Goal: Task Accomplishment & Management: Use online tool/utility

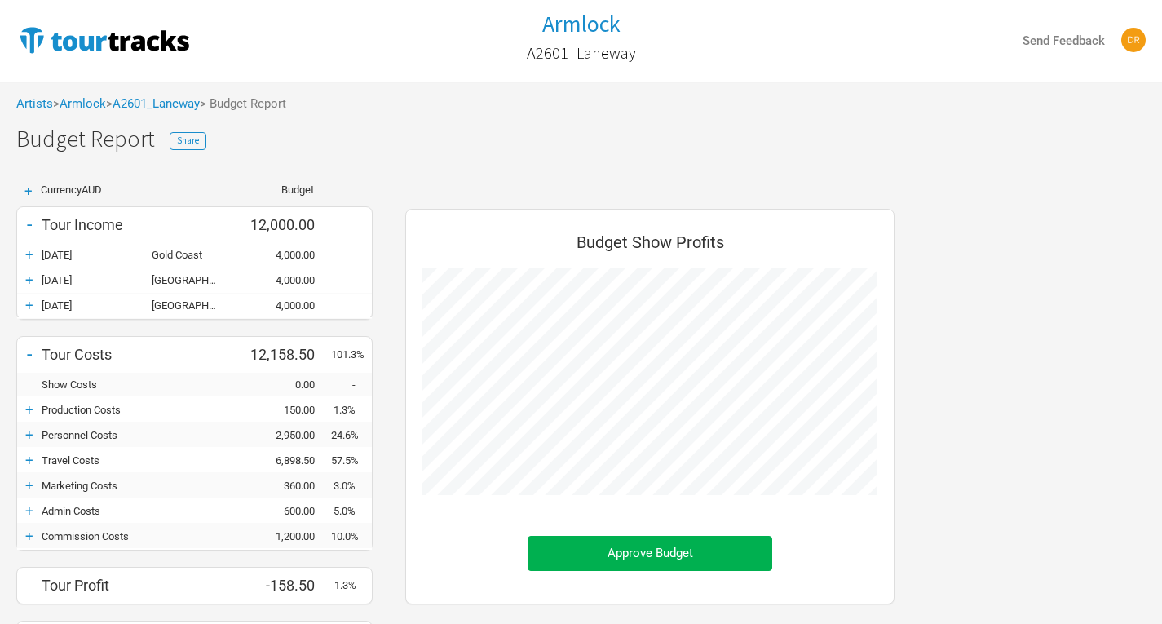
scroll to position [528, 522]
click at [42, 104] on link "Artists" at bounding box center [34, 103] width 37 height 15
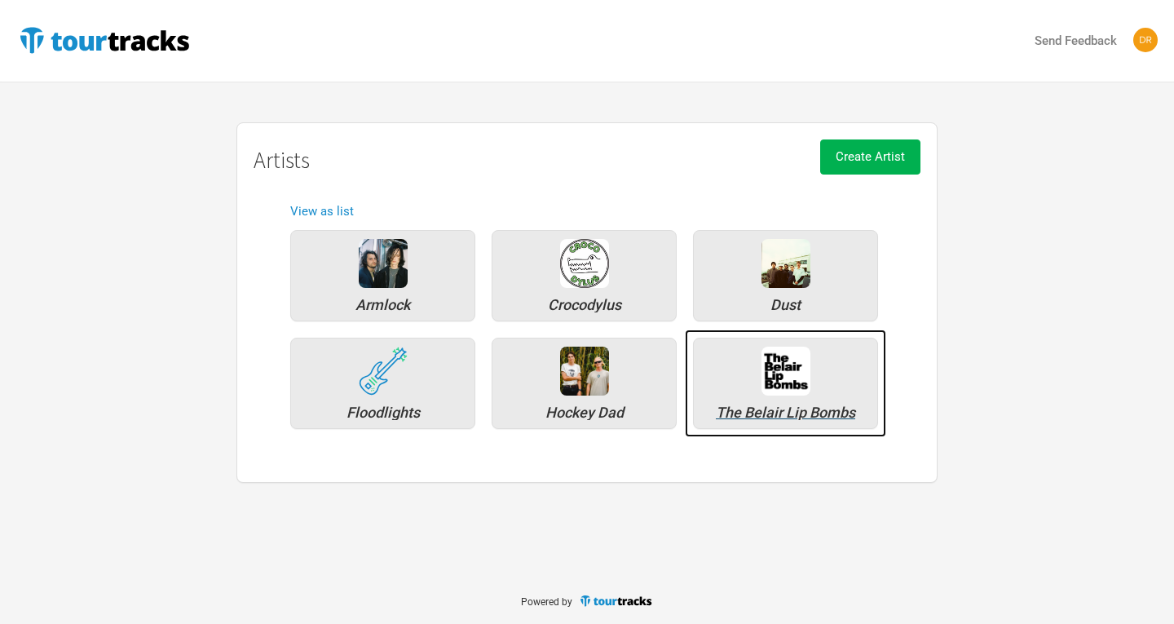
click at [793, 408] on div "The Belair Lip Bombs" at bounding box center [785, 412] width 167 height 15
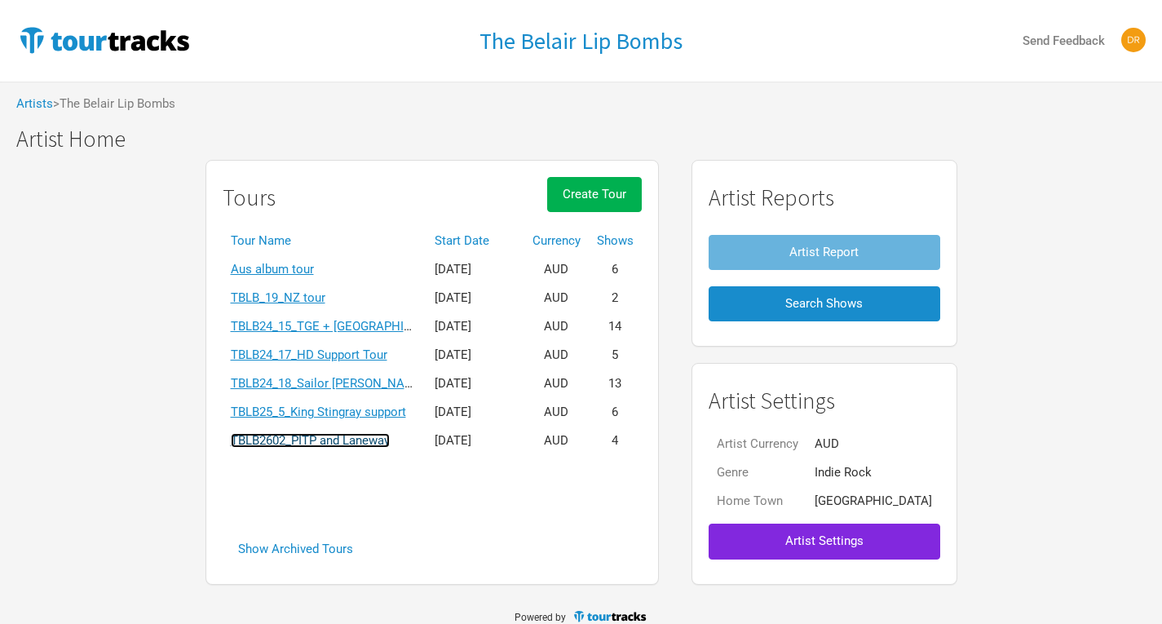
click at [378, 443] on link "TBLB2602_PITP and Laneway" at bounding box center [310, 440] width 159 height 15
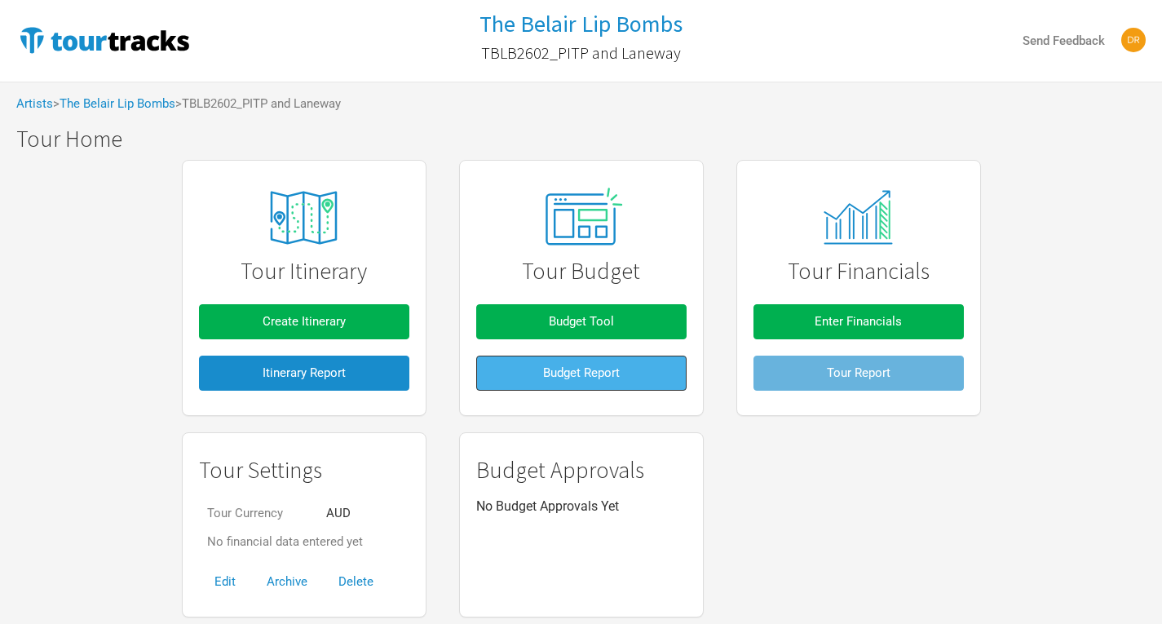
click at [531, 372] on button "Budget Report" at bounding box center [581, 373] width 210 height 35
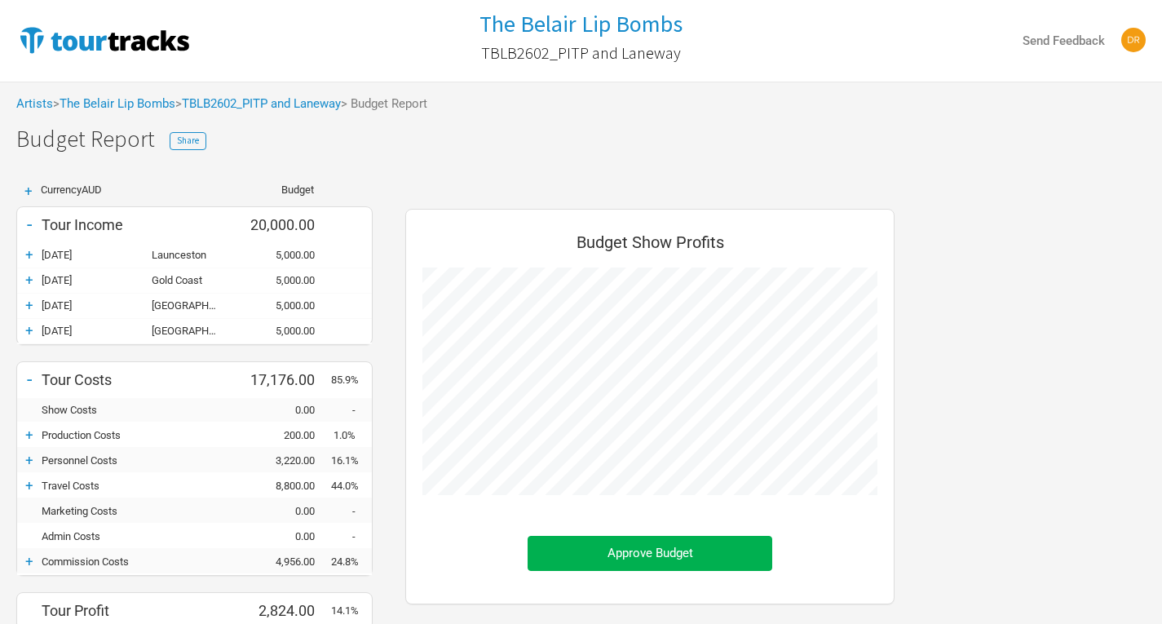
scroll to position [553, 522]
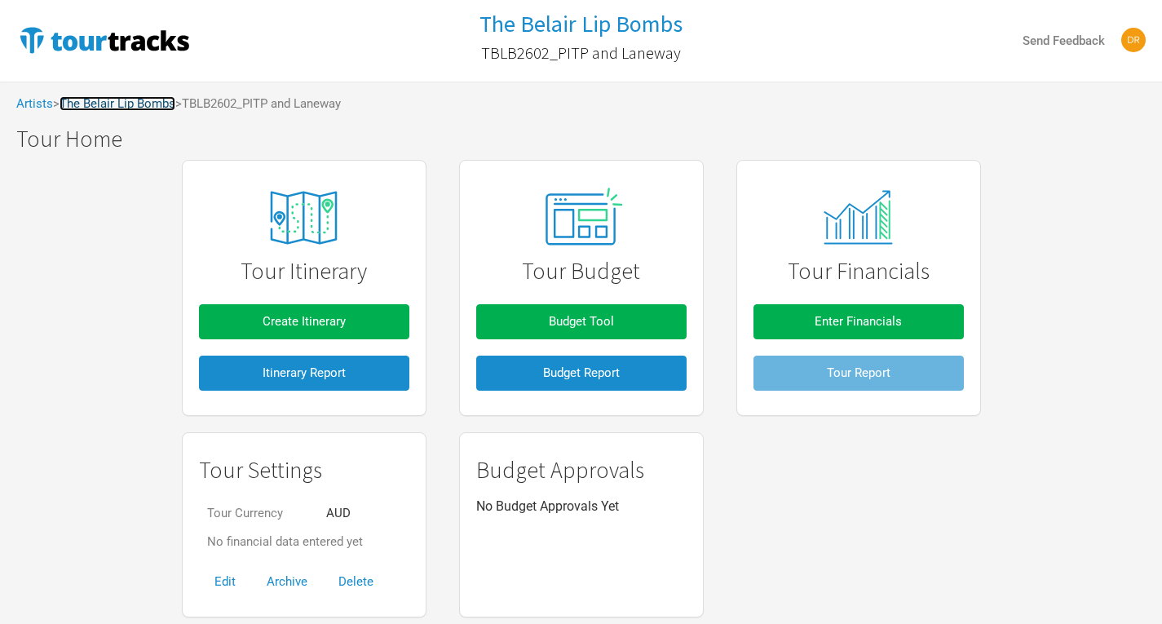
click at [153, 99] on link "The Belair Lip Bombs" at bounding box center [118, 103] width 116 height 15
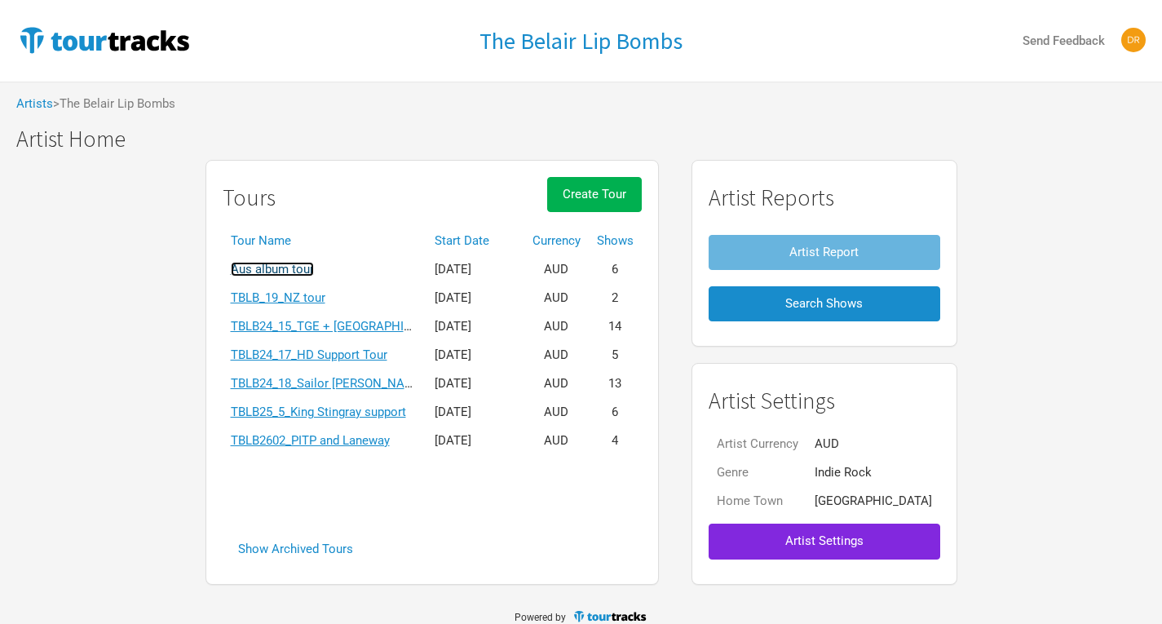
click at [314, 268] on link "Aus album tour" at bounding box center [272, 269] width 83 height 15
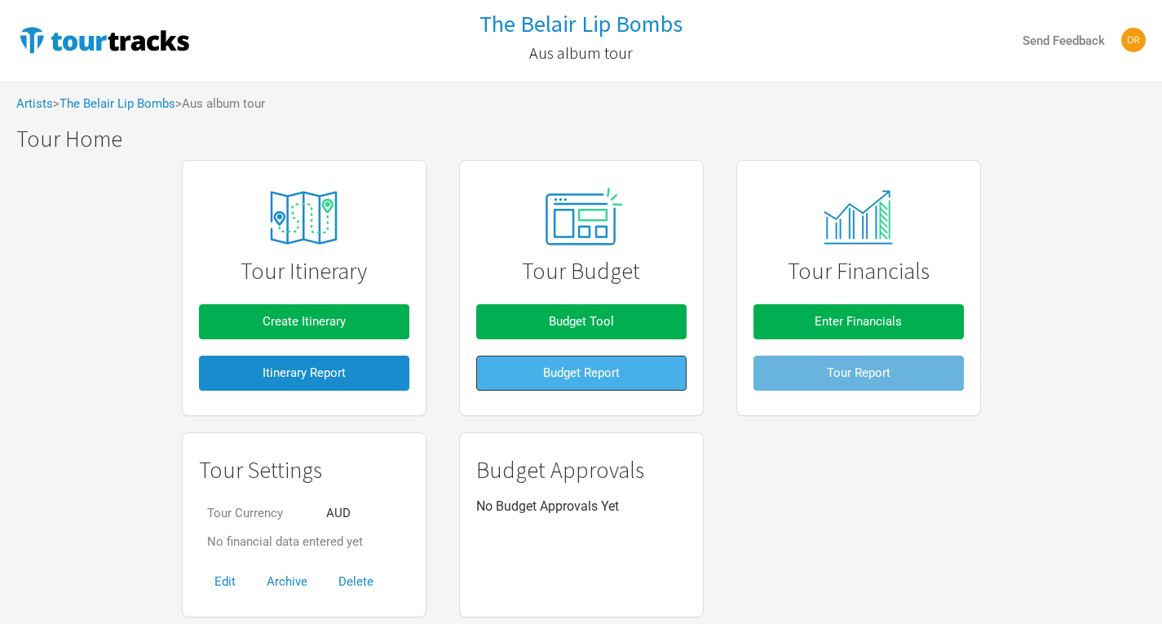
click at [595, 376] on span "Budget Report" at bounding box center [581, 372] width 77 height 15
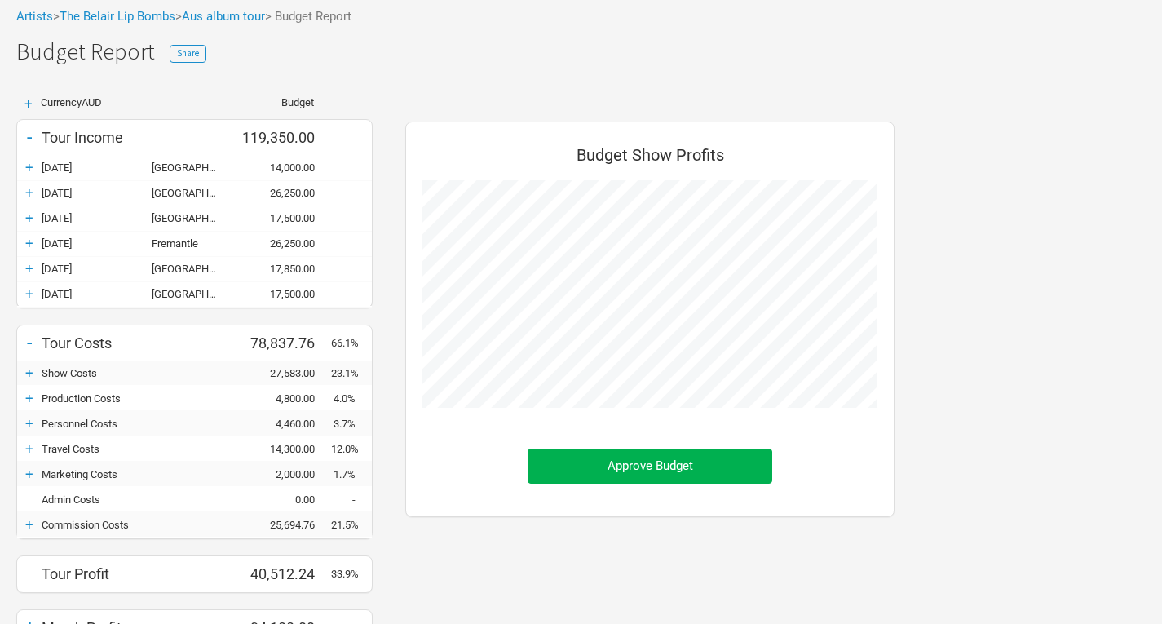
scroll to position [89, 0]
click at [31, 169] on div "+" at bounding box center [29, 165] width 24 height 16
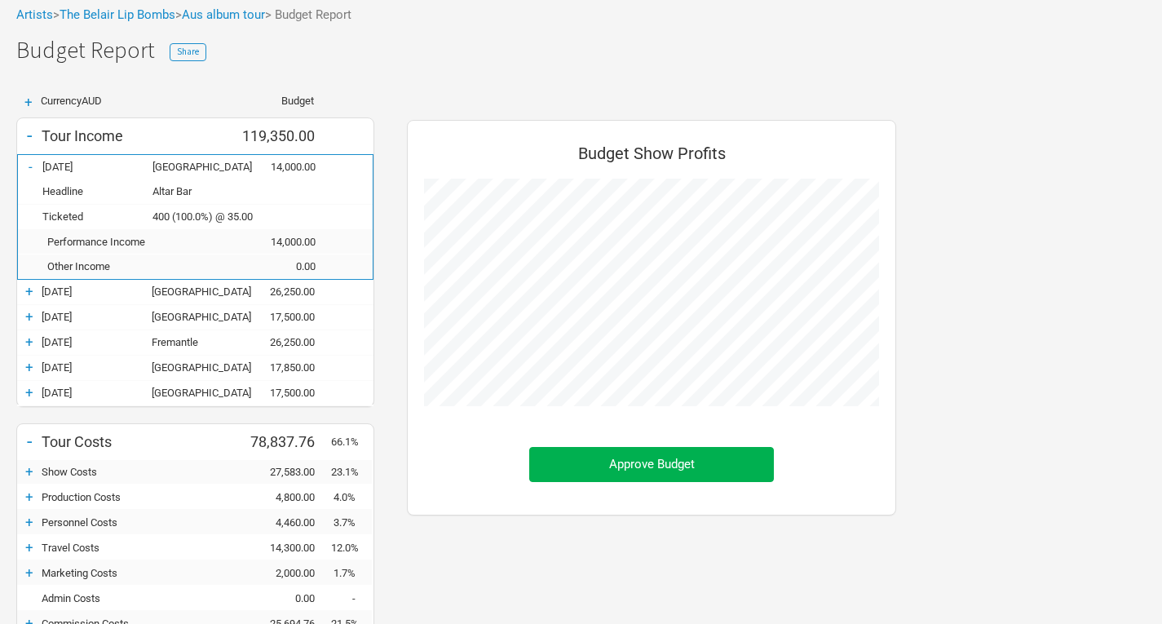
click at [29, 290] on div "+" at bounding box center [29, 291] width 24 height 16
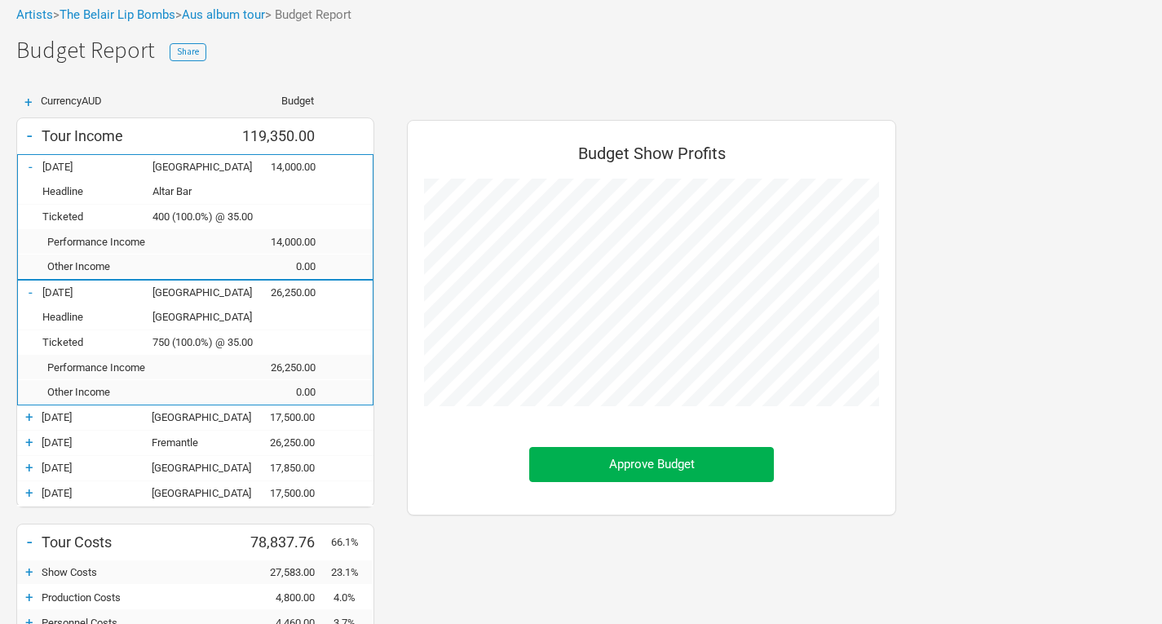
click at [32, 422] on div "+" at bounding box center [29, 417] width 24 height 16
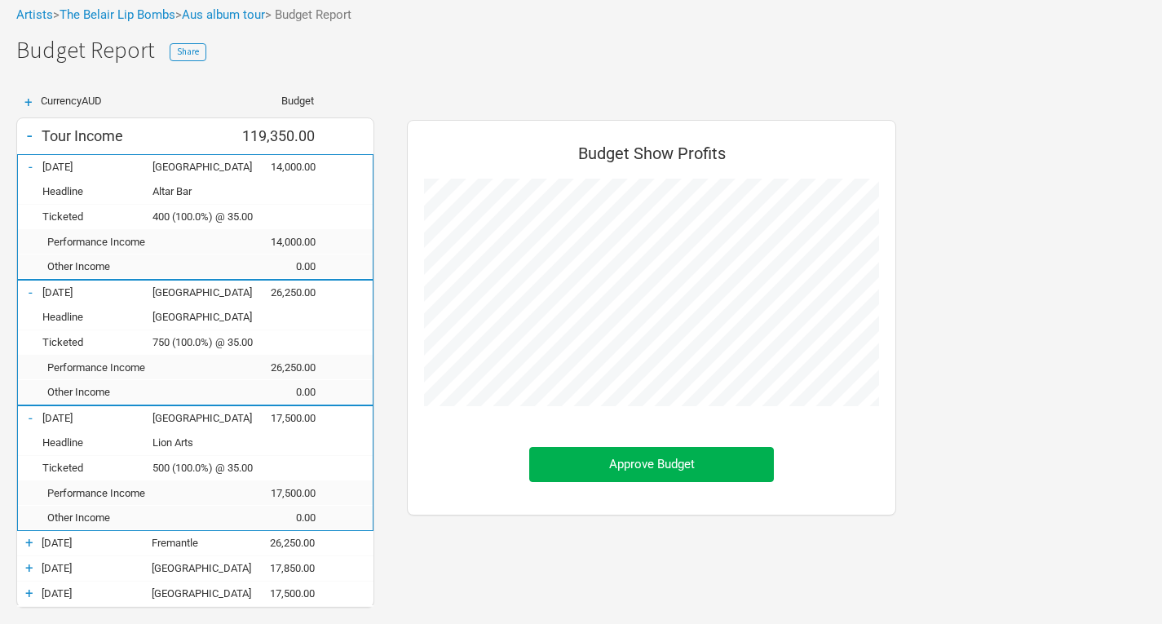
click at [29, 545] on div "+" at bounding box center [29, 542] width 24 height 16
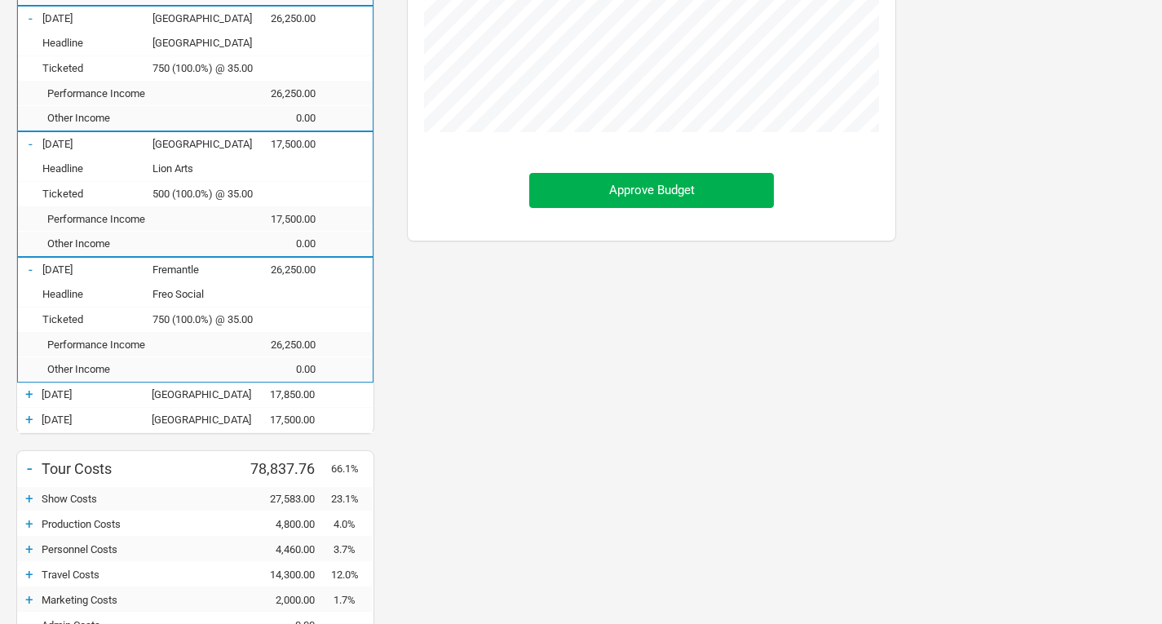
scroll to position [367, 0]
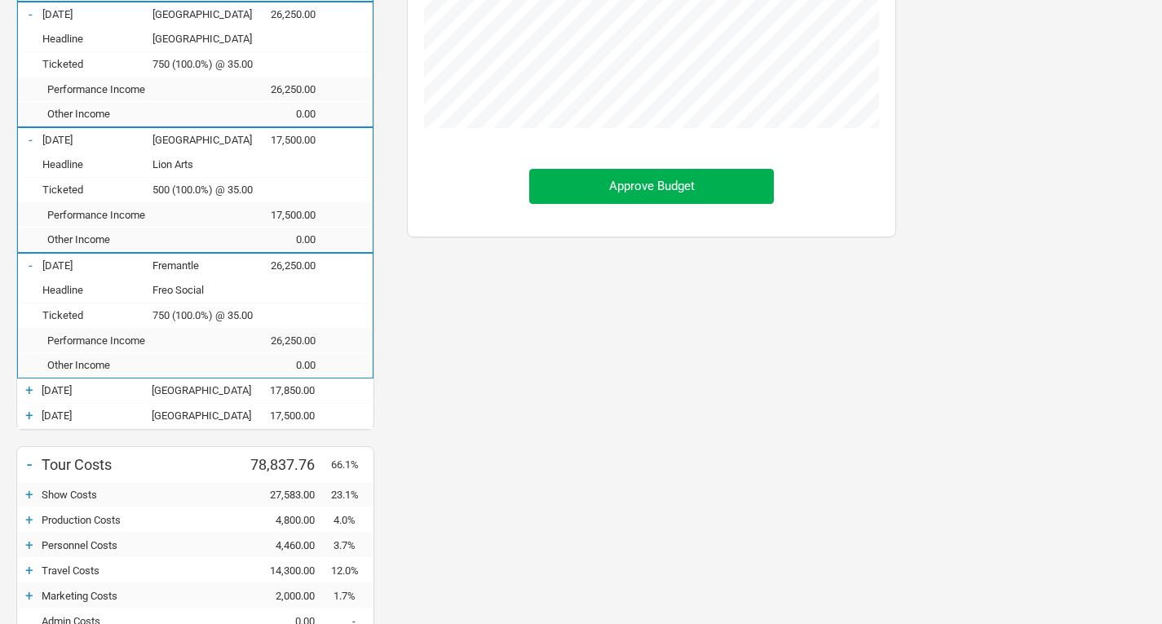
click at [31, 382] on div "+" at bounding box center [29, 390] width 24 height 16
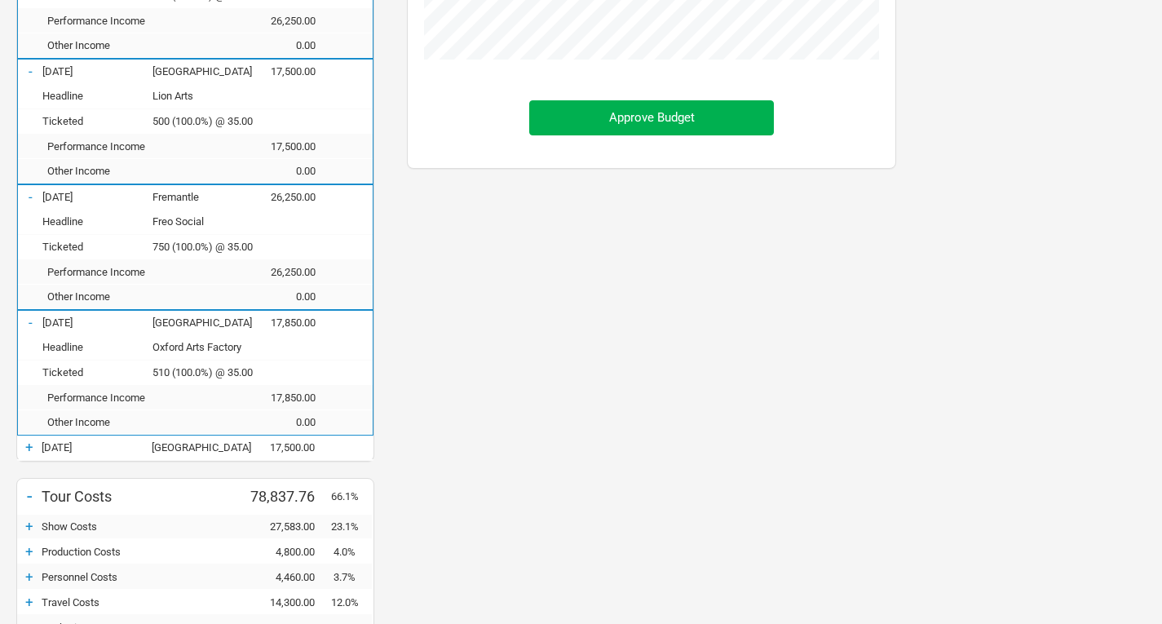
scroll to position [436, 0]
click at [21, 445] on div "+" at bounding box center [29, 446] width 24 height 16
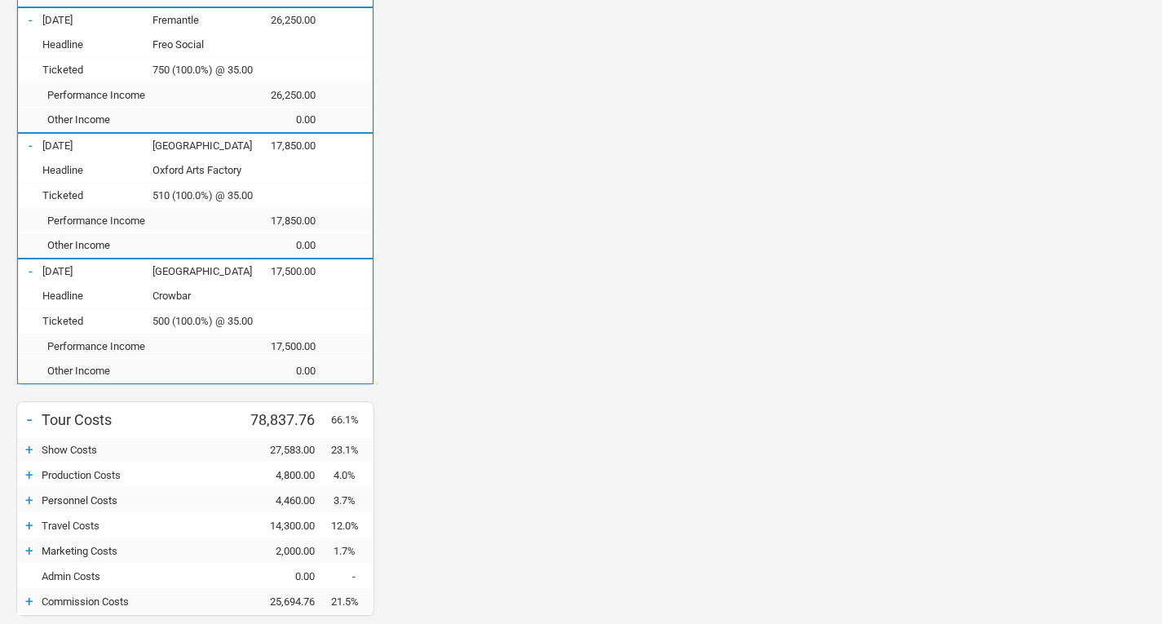
click at [470, 354] on div "Budget Show Profits Approve Budget" at bounding box center [652, 190] width 522 height 1205
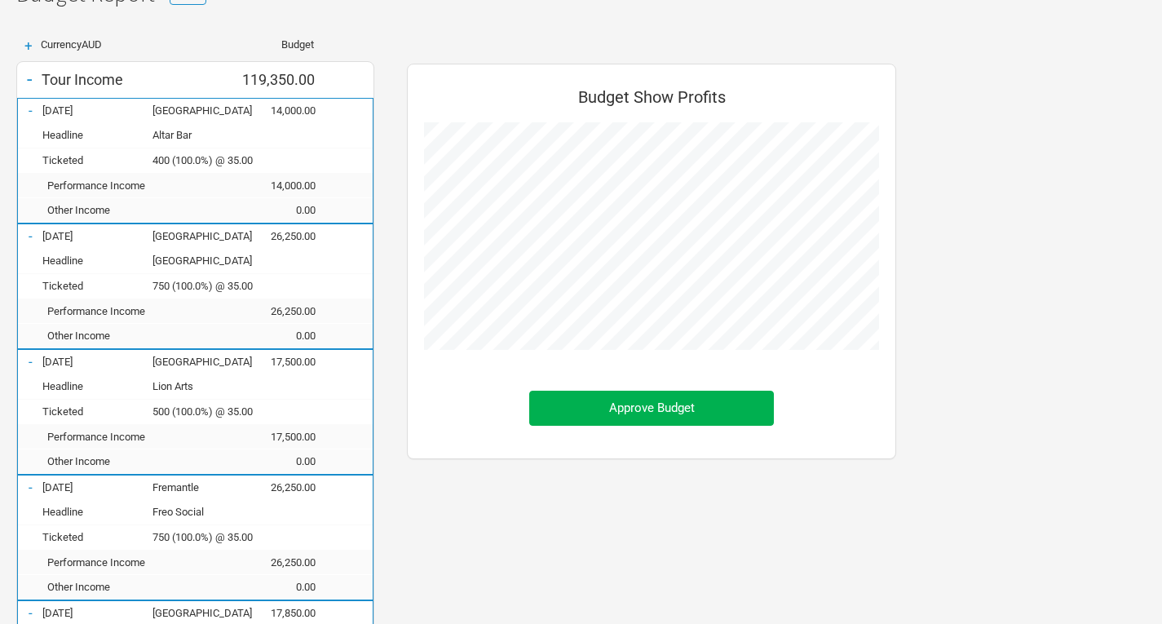
scroll to position [144, 0]
click at [20, 82] on div "-" at bounding box center [29, 79] width 24 height 23
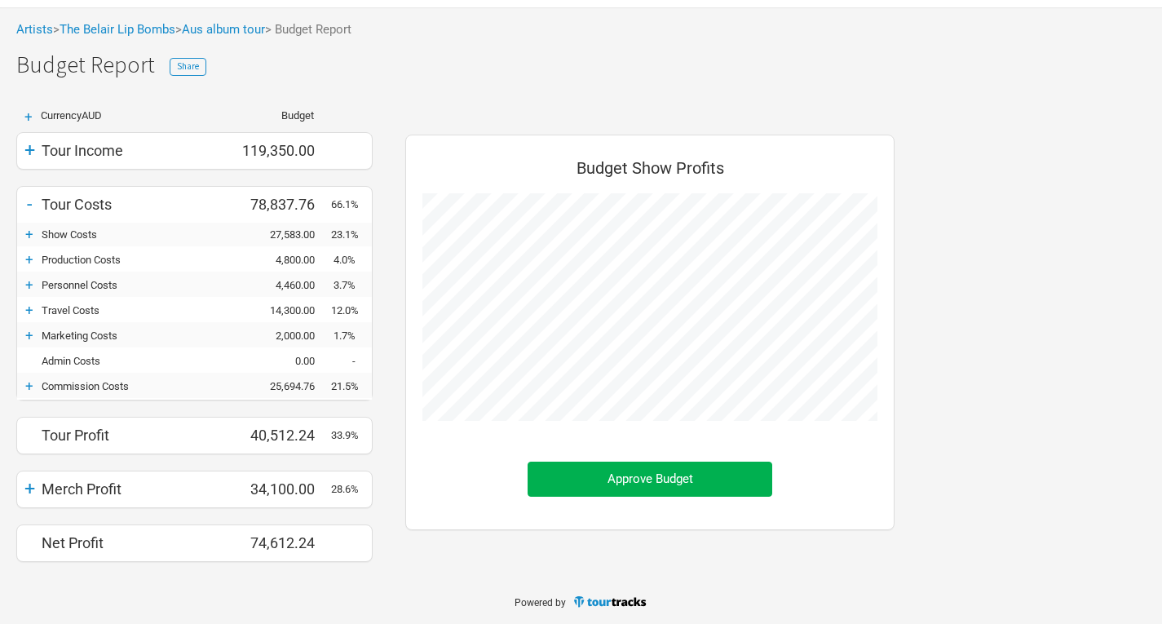
scroll to position [814993, 814922]
click at [20, 82] on div "Artists > The Belair Lip Bombs > Aus album tour > Budget Report The Belair Lip …" at bounding box center [581, 292] width 1162 height 571
click at [24, 230] on div "+" at bounding box center [29, 234] width 24 height 16
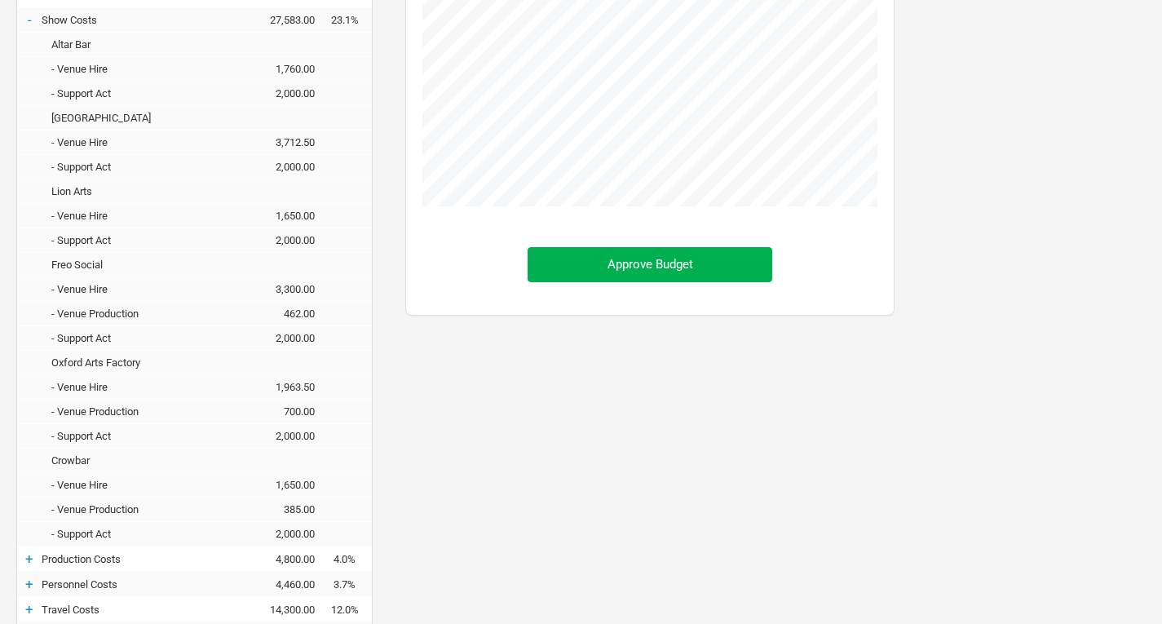
scroll to position [287, 0]
click at [35, 562] on div "+" at bounding box center [29, 560] width 24 height 16
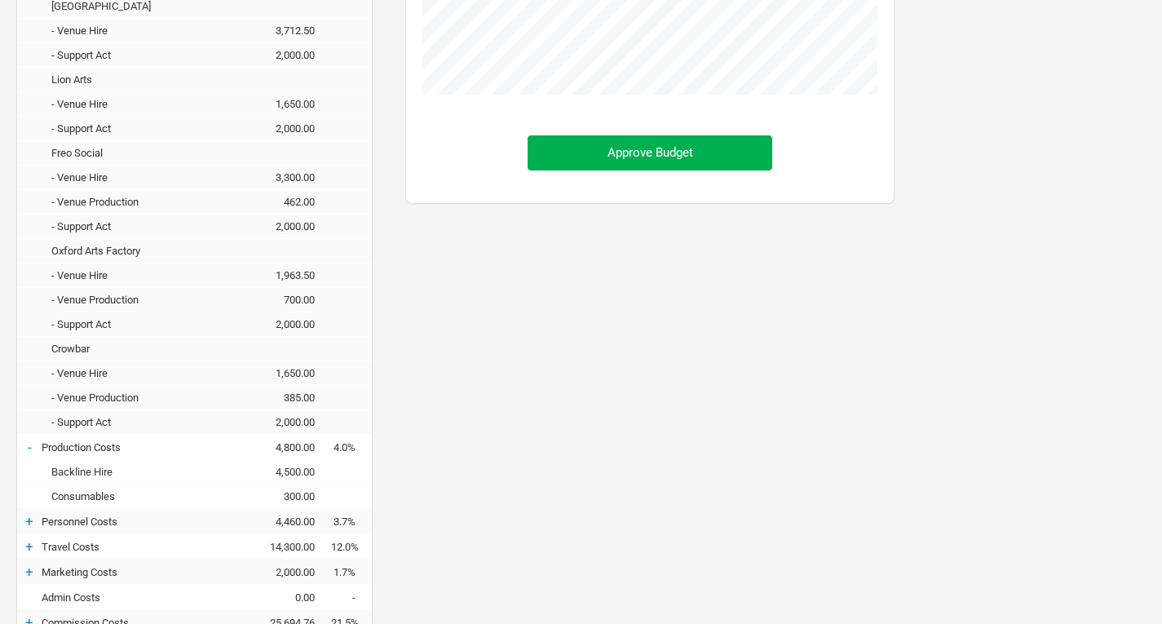
scroll to position [406, 0]
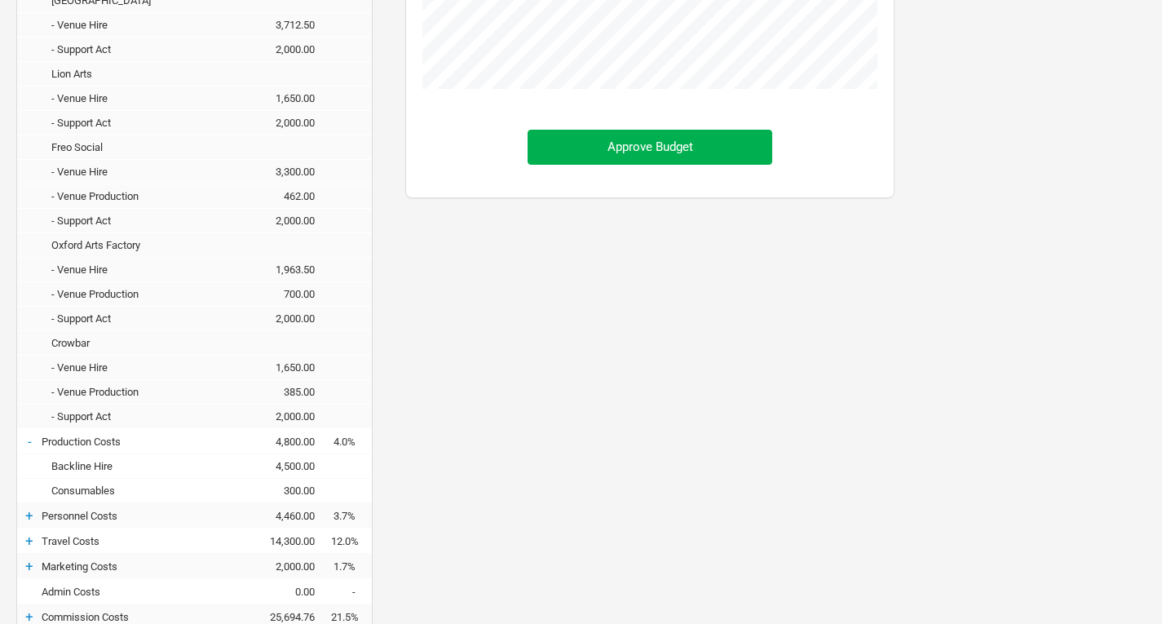
click at [28, 519] on div "+" at bounding box center [29, 515] width 24 height 16
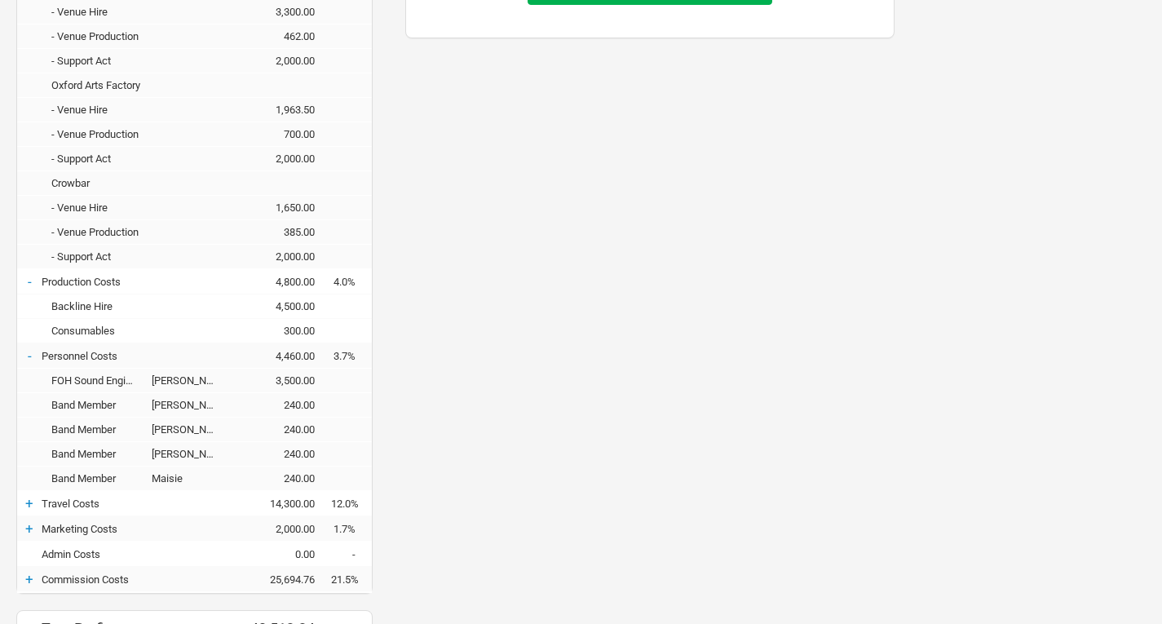
click at [22, 502] on div "+" at bounding box center [29, 503] width 24 height 16
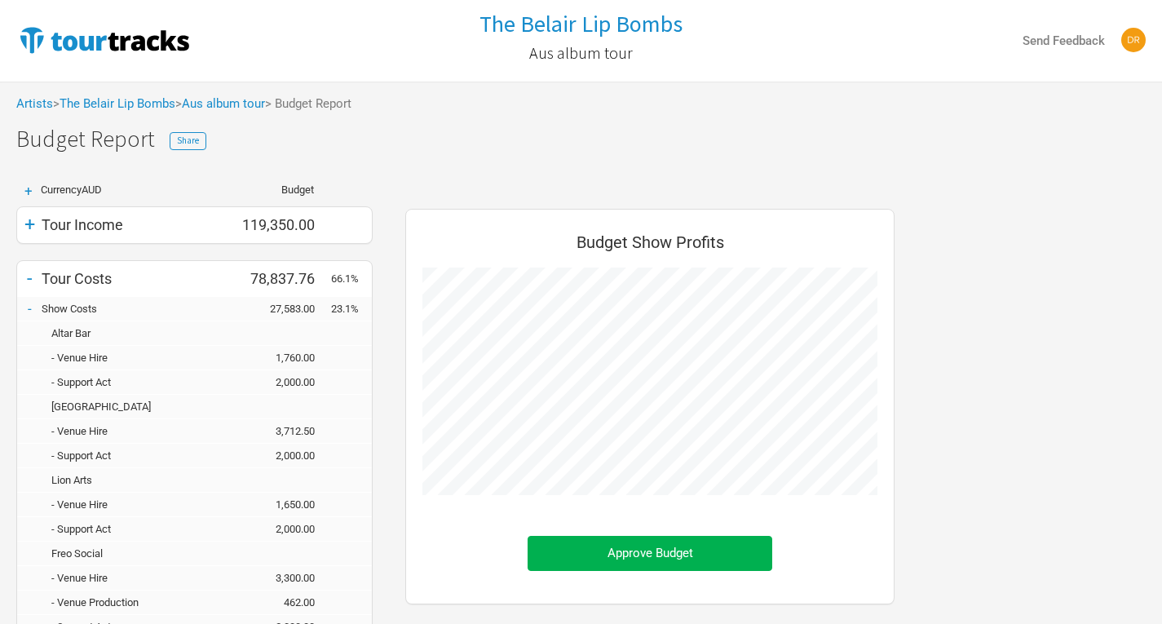
click at [29, 280] on div "-" at bounding box center [29, 278] width 24 height 23
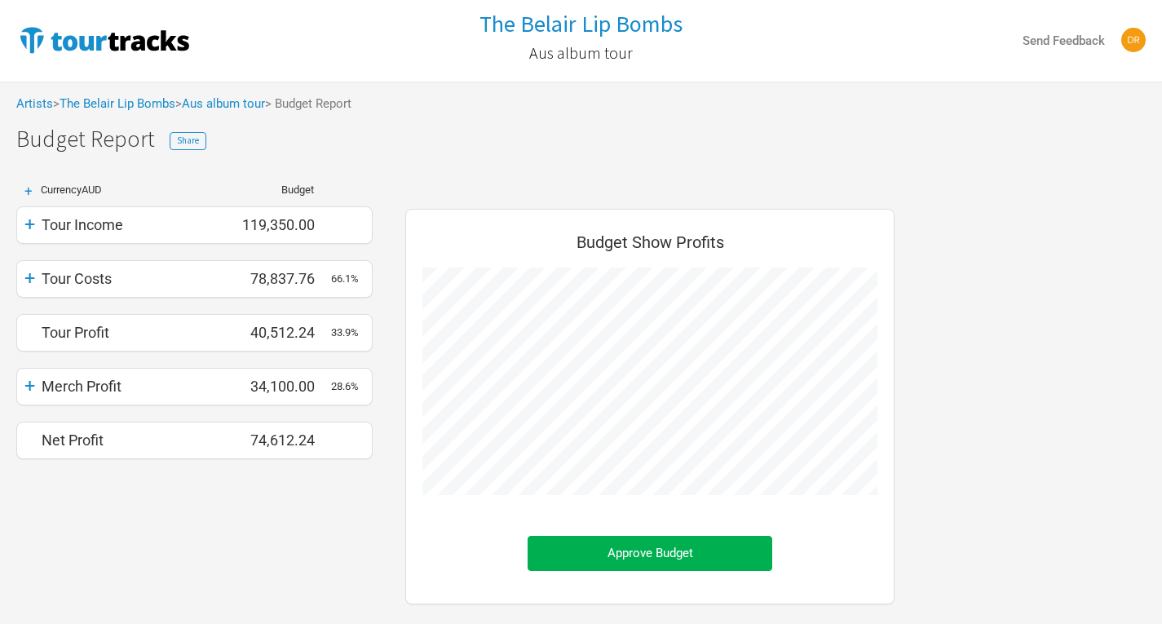
click at [29, 280] on div "+" at bounding box center [29, 278] width 24 height 23
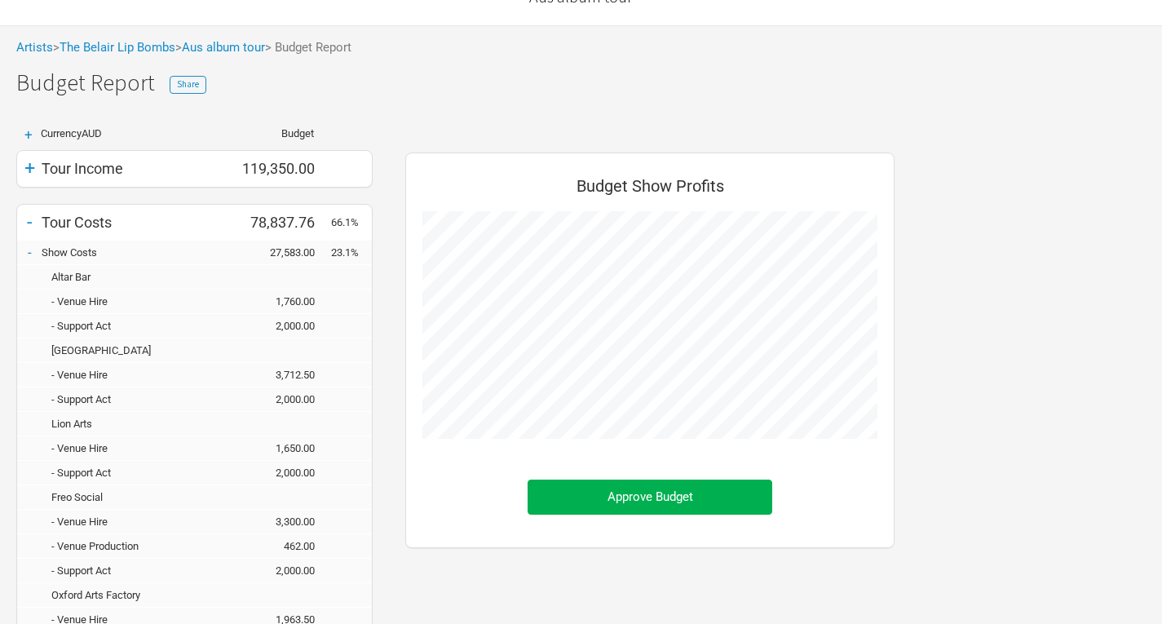
scroll to position [0, 0]
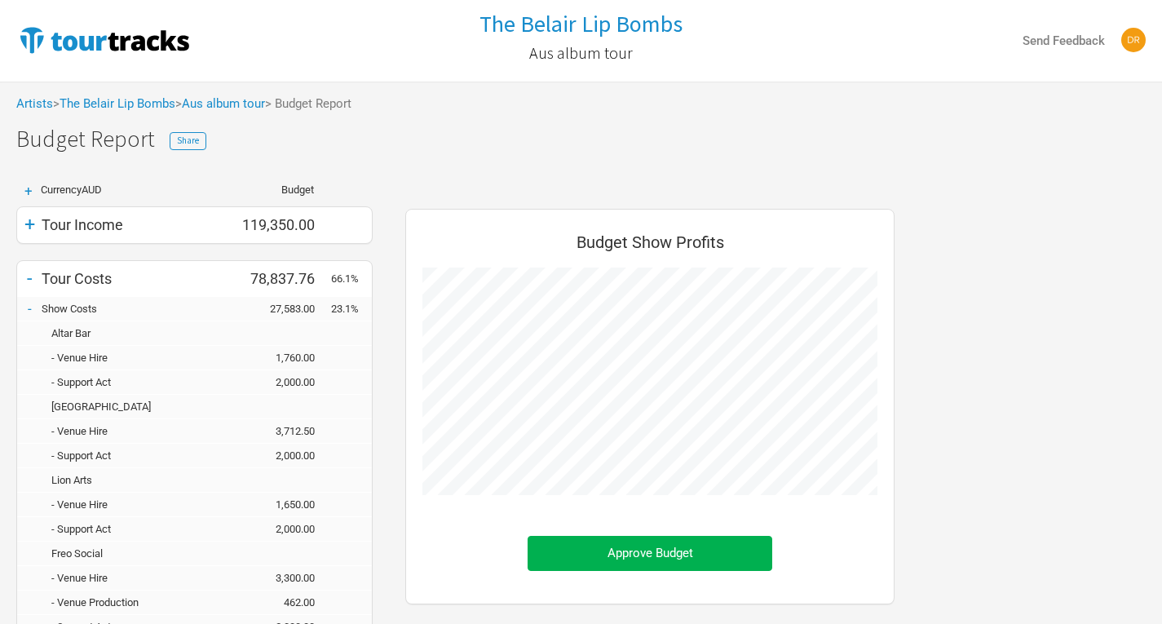
click at [26, 234] on div "+" at bounding box center [29, 224] width 24 height 23
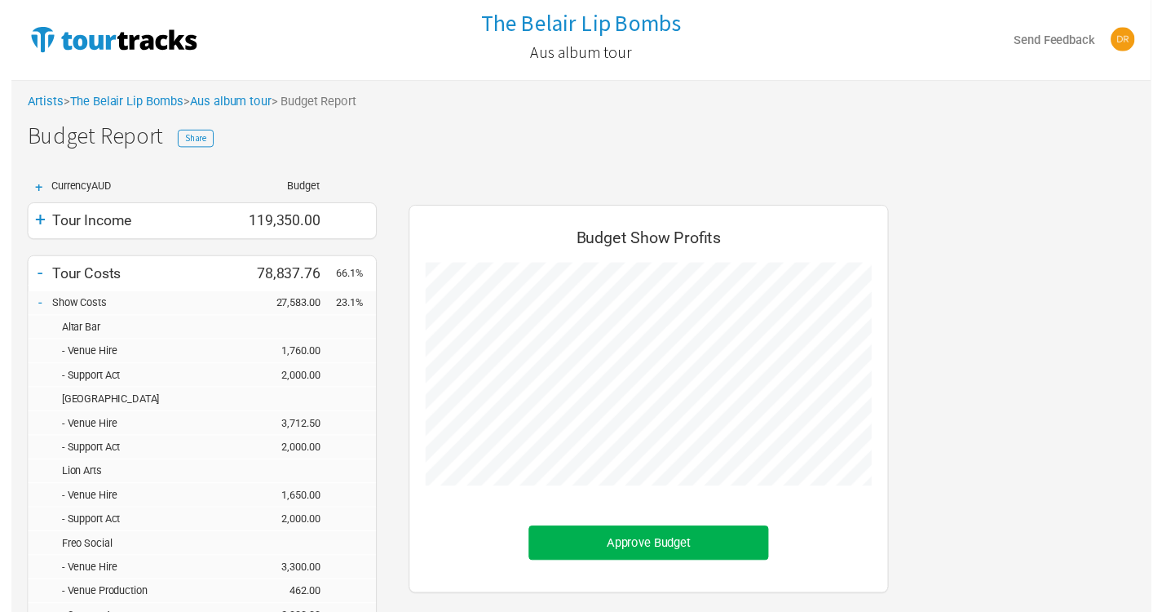
scroll to position [1964, 522]
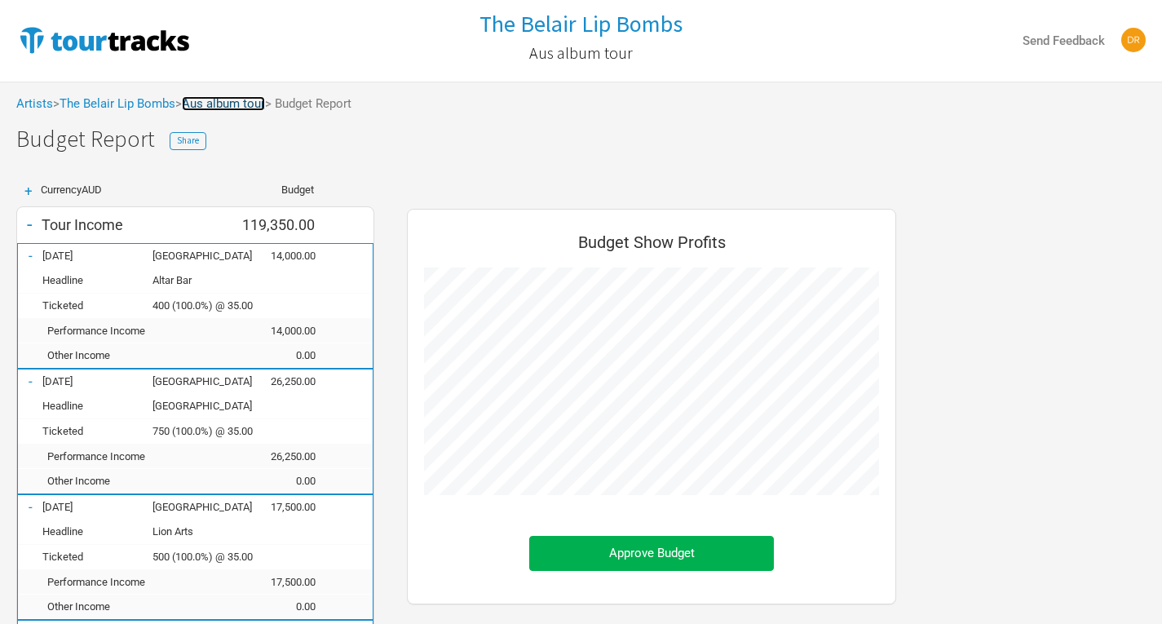
click at [245, 109] on link "Aus album tour" at bounding box center [223, 103] width 83 height 15
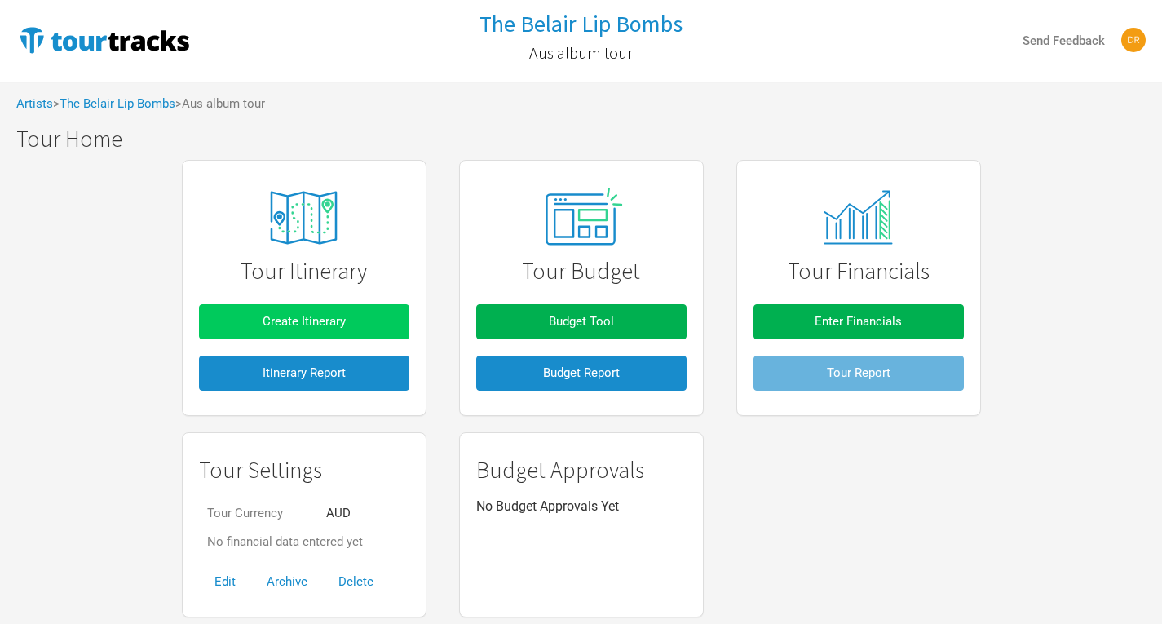
click at [337, 316] on span "Create Itinerary" at bounding box center [304, 321] width 83 height 15
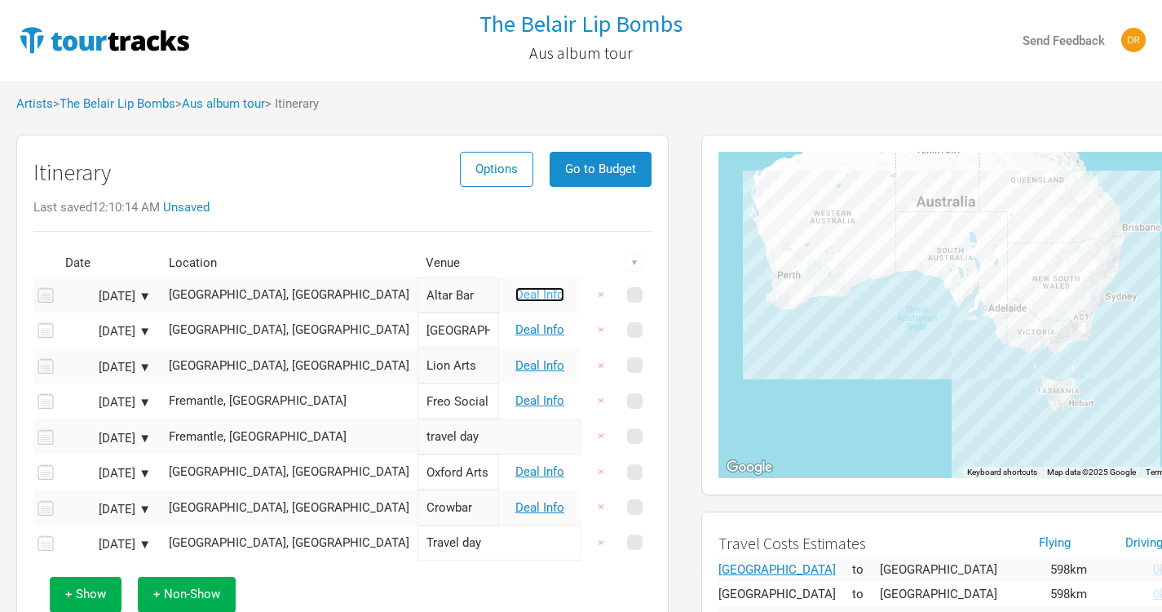
click at [528, 299] on link "Deal Info" at bounding box center [539, 294] width 49 height 15
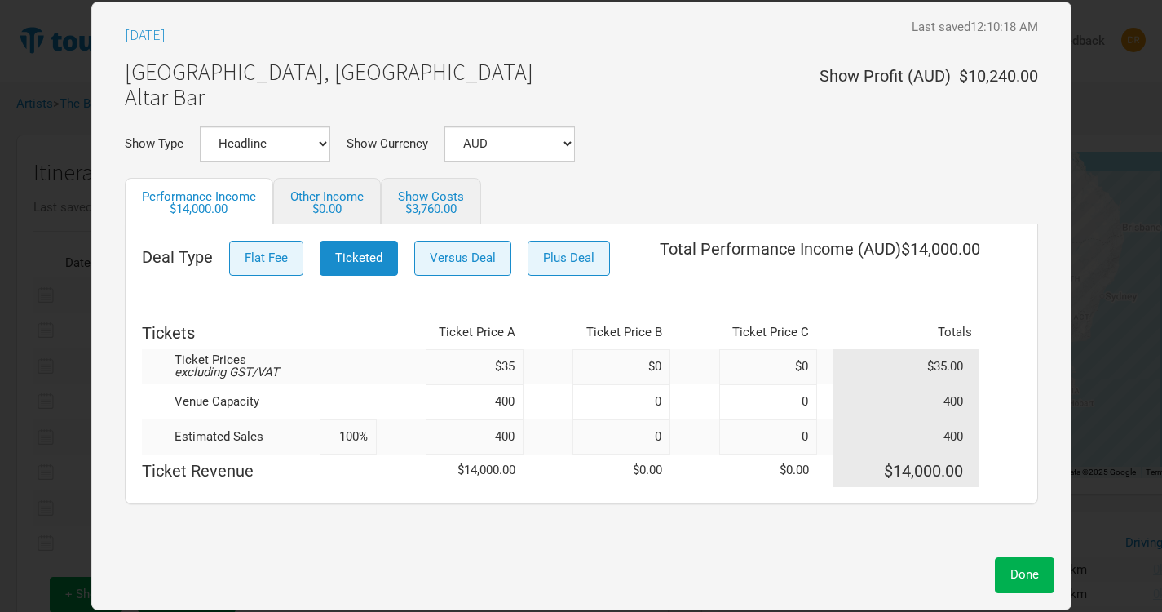
drag, startPoint x: 321, startPoint y: 441, endPoint x: 480, endPoint y: 481, distance: 164.0
click at [480, 481] on tbody "Ticket Prices excluding GST/VAT $35 $0 $0 $35.00 Venue Capacity 400 0 0 400 Est…" at bounding box center [581, 418] width 879 height 138
type input "75%"
type input "300"
type input "75%"
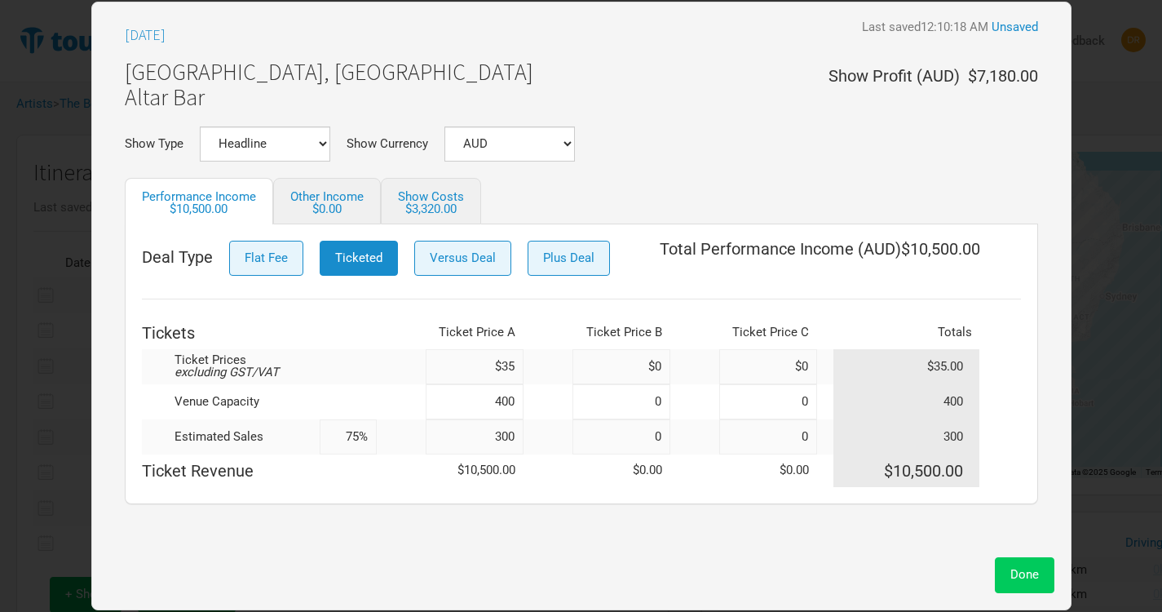
click at [1045, 572] on button "Done" at bounding box center [1025, 574] width 60 height 35
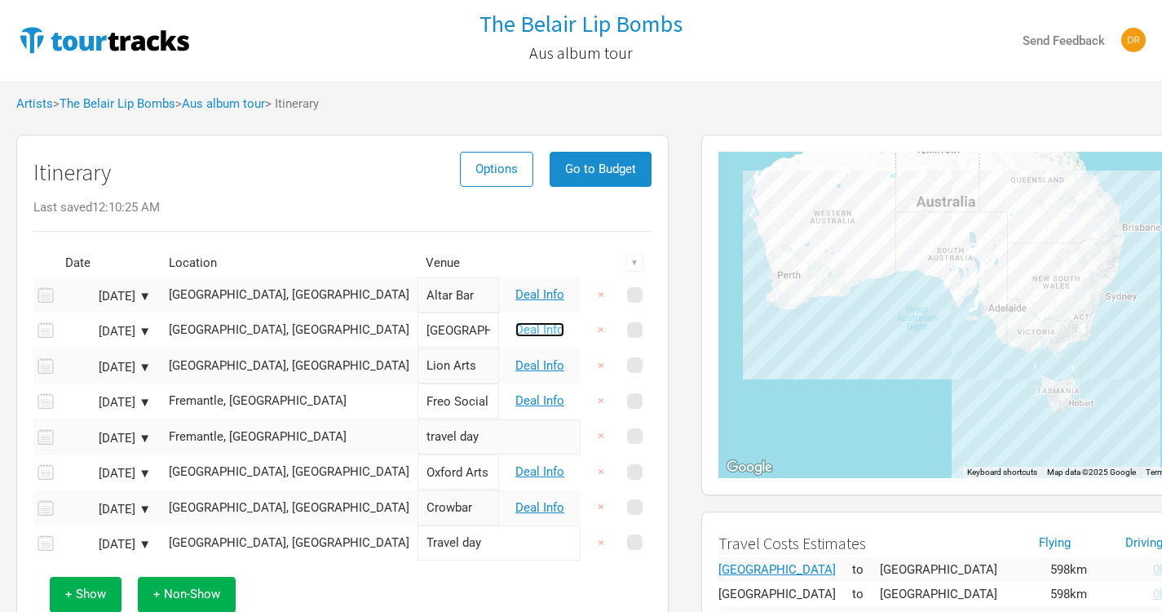
click at [555, 335] on link "Deal Info" at bounding box center [539, 329] width 49 height 15
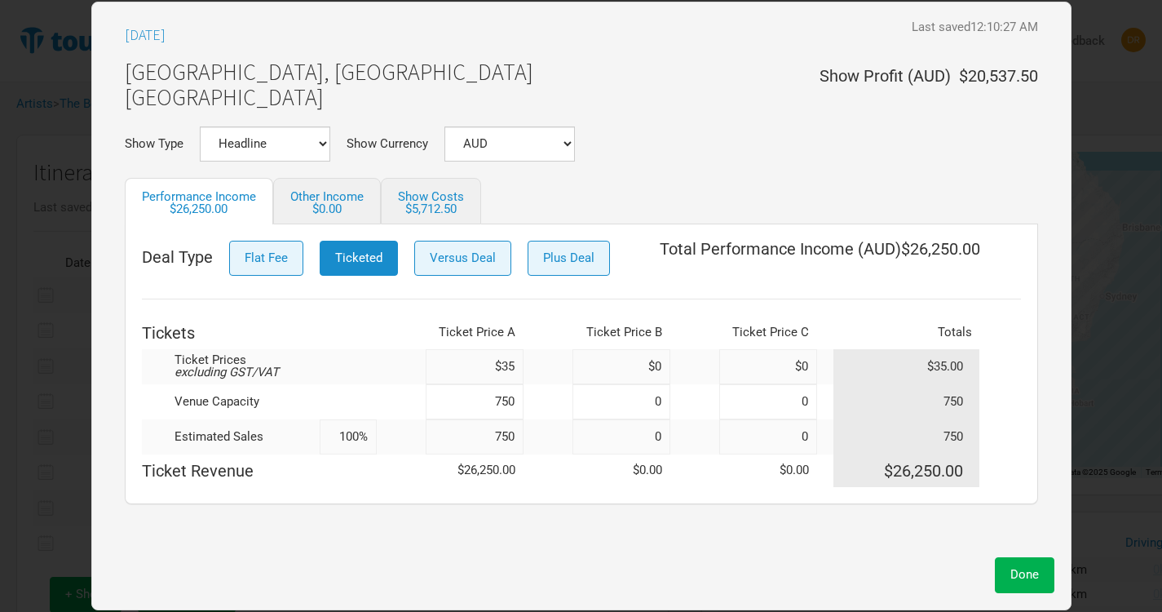
drag, startPoint x: 332, startPoint y: 435, endPoint x: 424, endPoint y: 435, distance: 92.1
click at [424, 435] on tr "Estimated Sales 100% 750 0 0 750" at bounding box center [581, 436] width 879 height 35
type input "75%"
type input "563"
type input "75%"
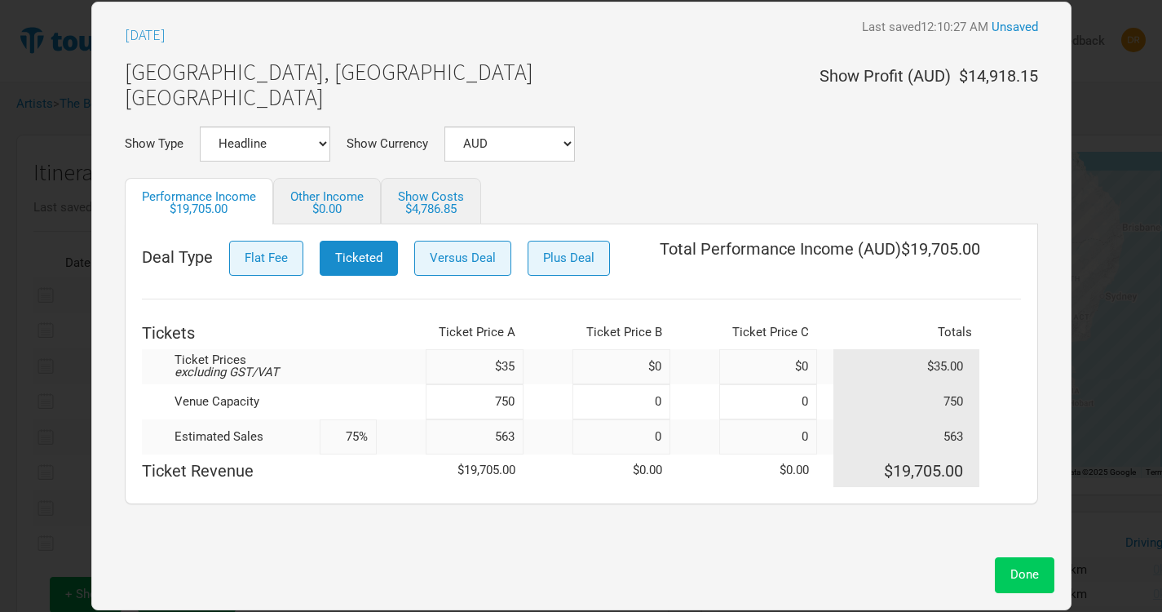
click at [1006, 571] on button "Done" at bounding box center [1025, 574] width 60 height 35
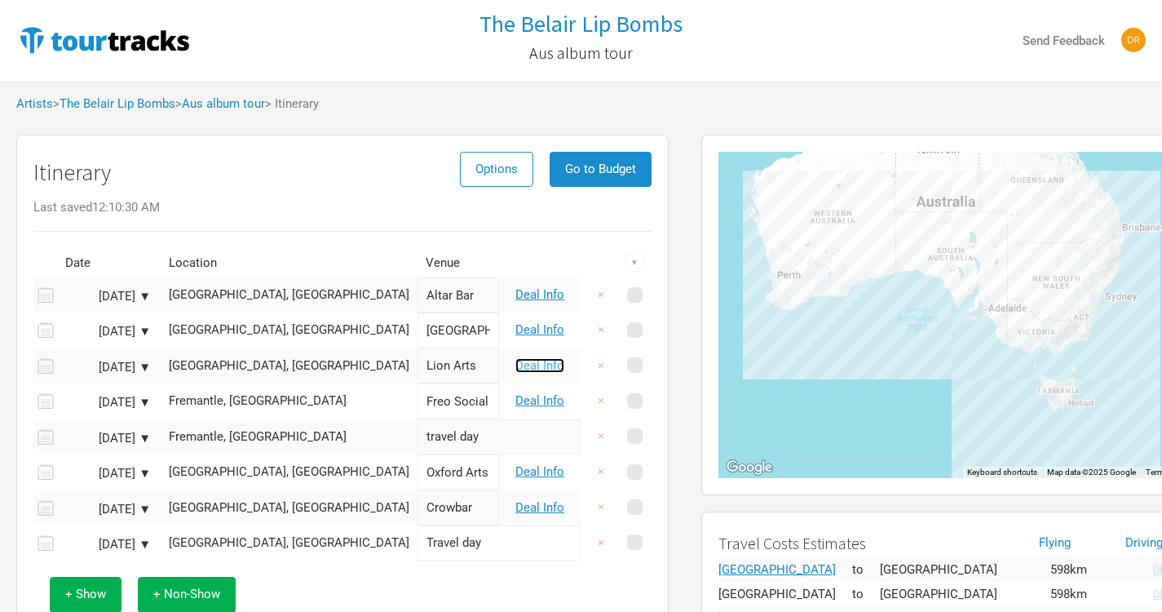
click at [542, 367] on link "Deal Info" at bounding box center [539, 365] width 49 height 15
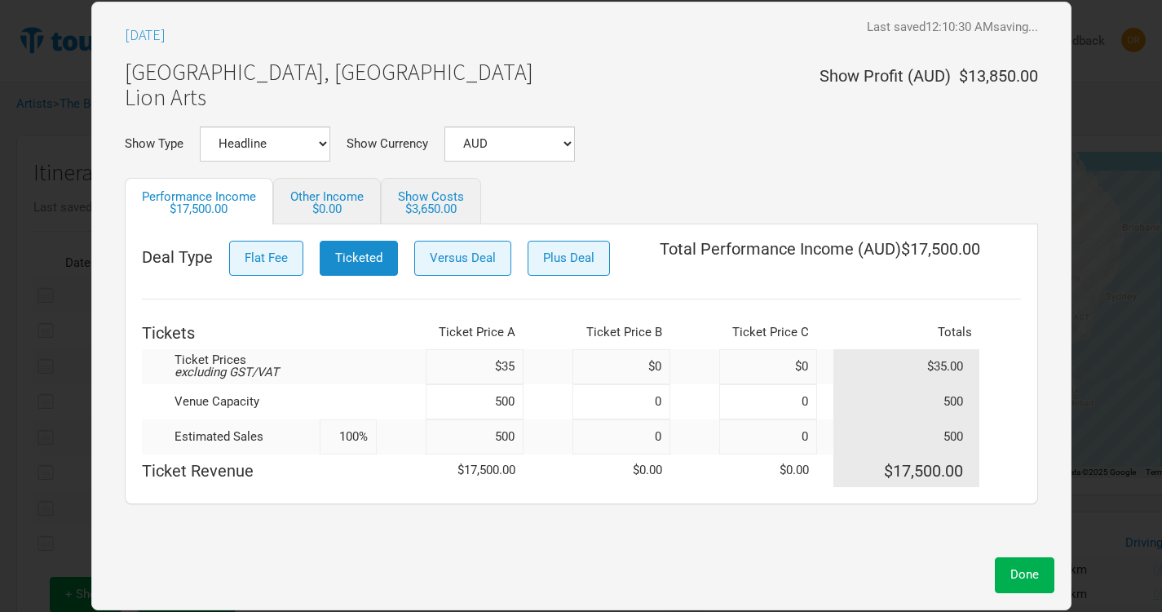
drag, startPoint x: 323, startPoint y: 435, endPoint x: 448, endPoint y: 440, distance: 125.7
click at [448, 440] on tr "Estimated Sales 100% 500 0 0 500" at bounding box center [581, 436] width 879 height 35
type input "75%"
type input "375"
type input "75%"
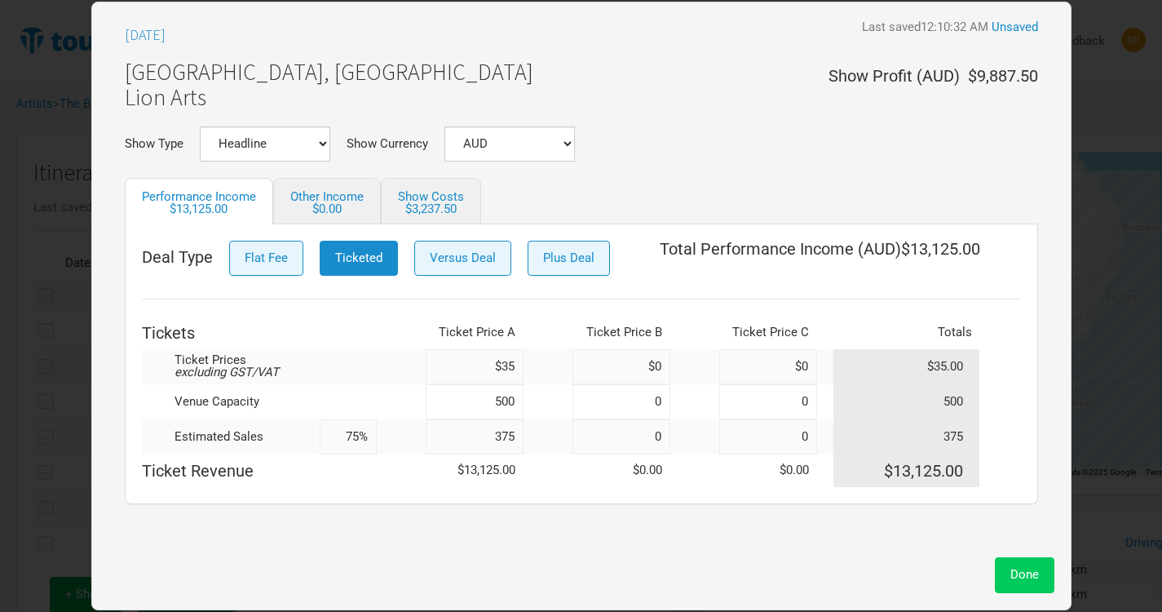
click at [1031, 571] on span "Done" at bounding box center [1024, 574] width 29 height 15
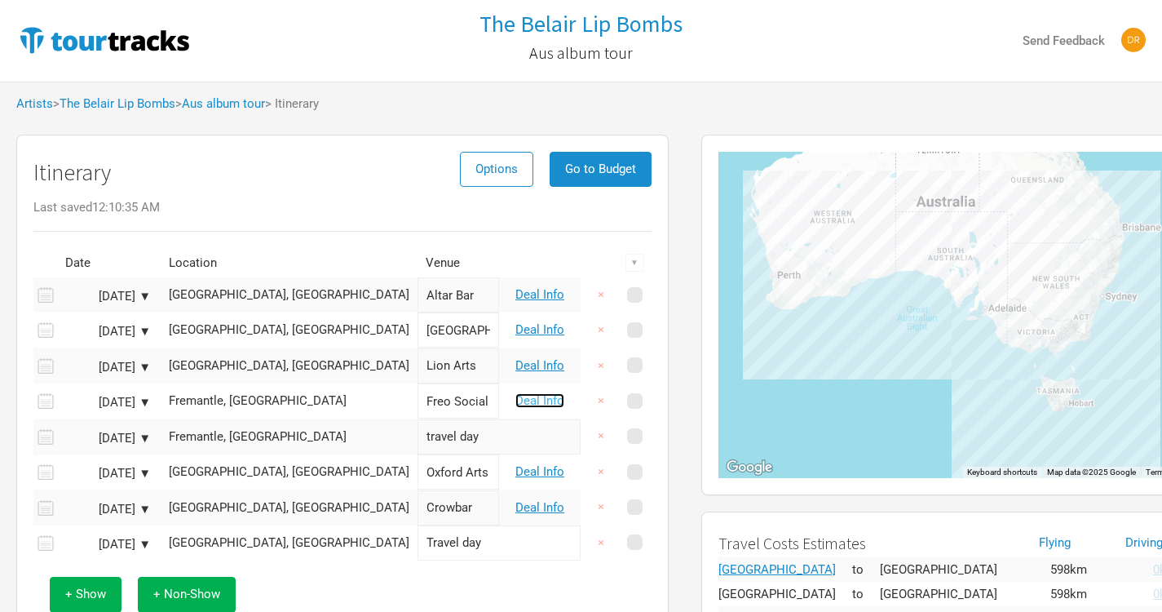
click at [559, 401] on link "Deal Info" at bounding box center [539, 400] width 49 height 15
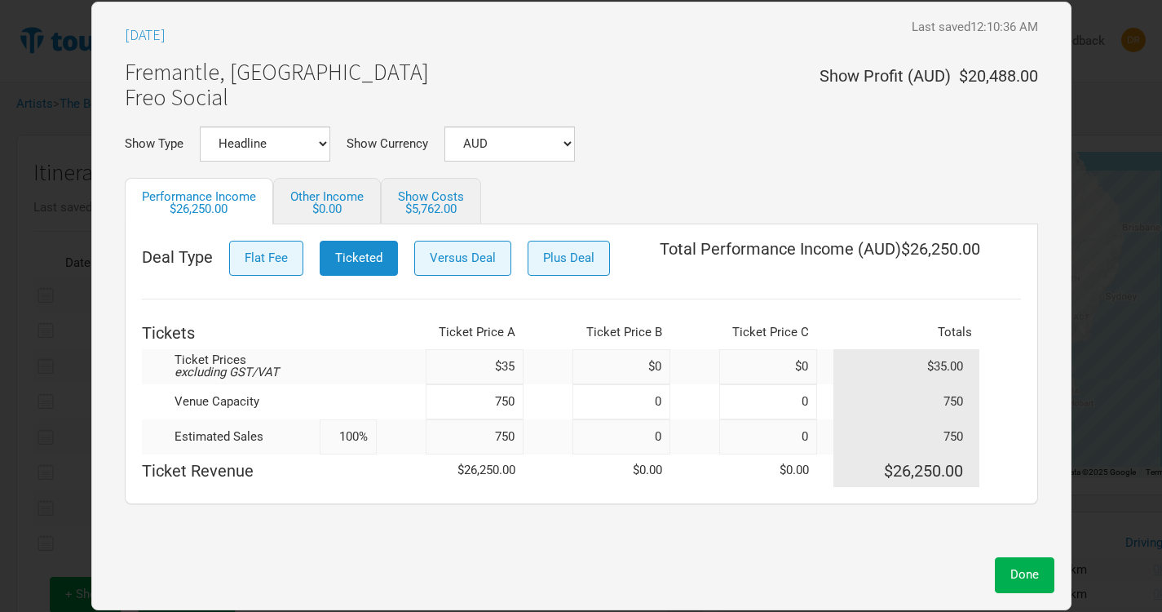
drag, startPoint x: 334, startPoint y: 439, endPoint x: 482, endPoint y: 453, distance: 149.1
click at [482, 453] on tr "Estimated Sales 100% 750 0 0 750" at bounding box center [581, 436] width 879 height 35
type input "75%"
type input "563"
type input "75%"
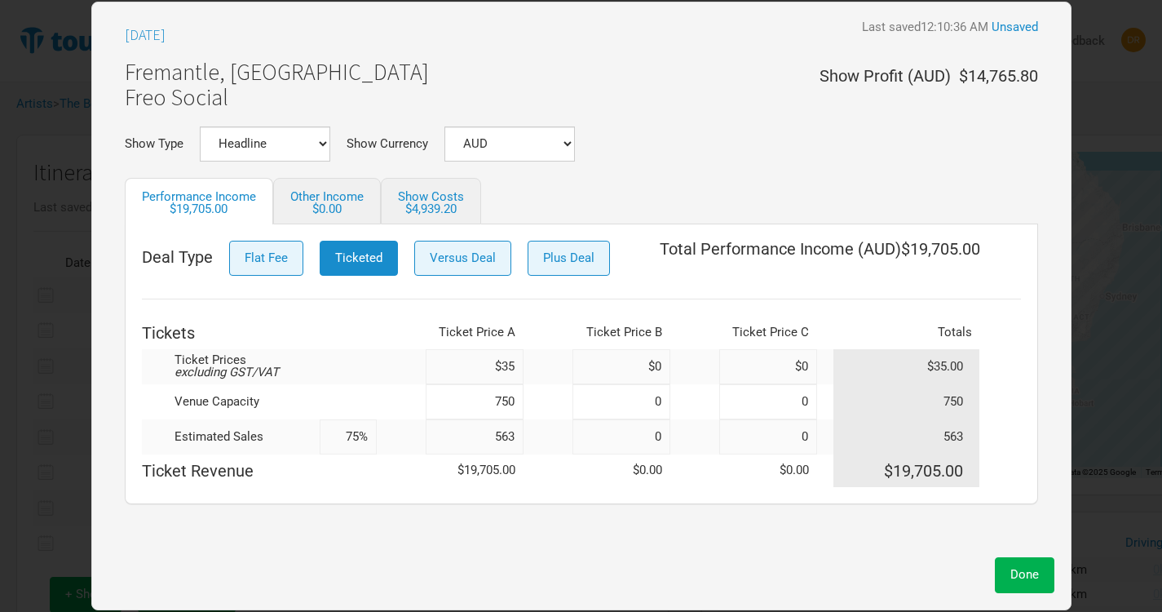
click at [583, 521] on div "[DATE] Last saved 12:10:36 AM Unsaved Fremantle, [GEOGRAPHIC_DATA] Freo Social …" at bounding box center [581, 284] width 946 height 530
click at [1019, 563] on button "Done" at bounding box center [1025, 574] width 60 height 35
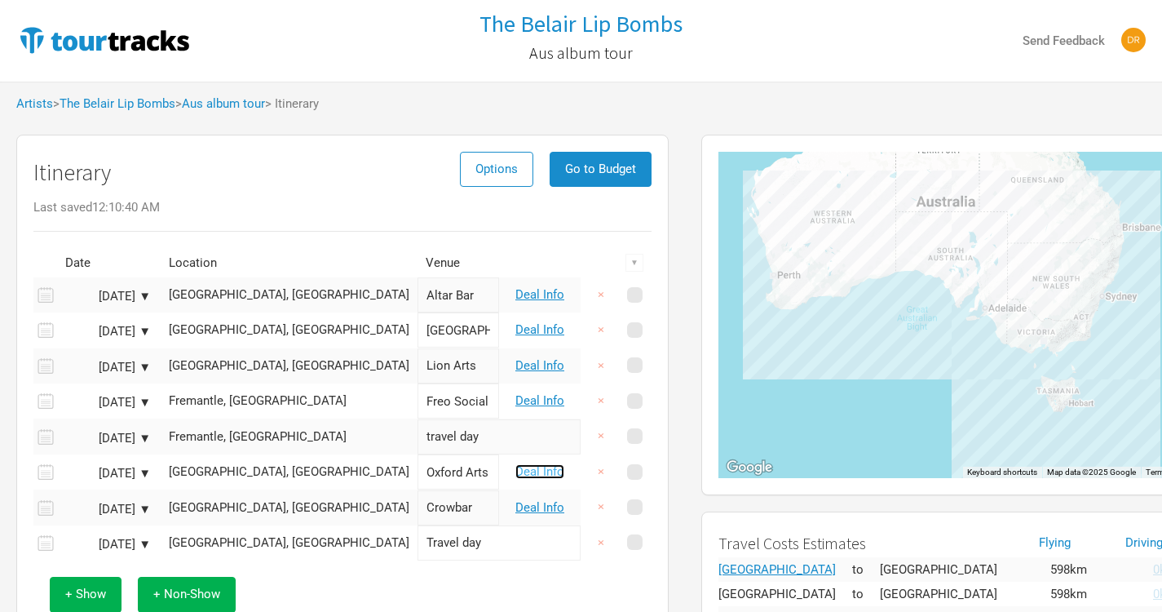
click at [537, 471] on link "Deal Info" at bounding box center [539, 471] width 49 height 15
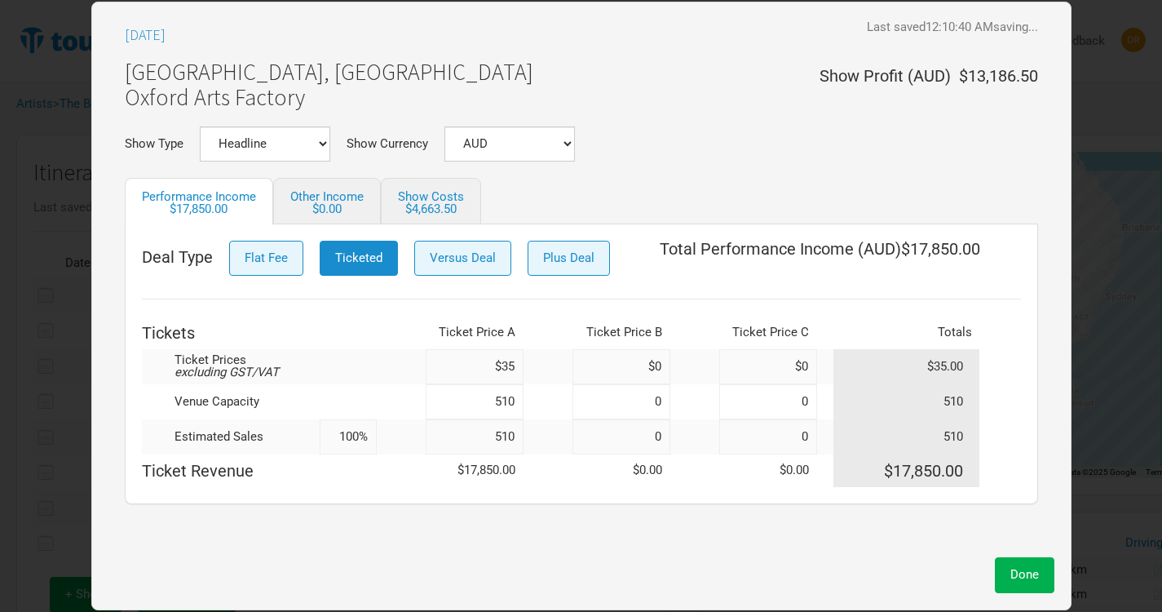
drag, startPoint x: 335, startPoint y: 437, endPoint x: 497, endPoint y: 464, distance: 163.7
click at [497, 464] on tbody "Ticket Prices excluding GST/VAT $35 $0 $0 $35.00 Venue Capacity 510 0 0 510 Est…" at bounding box center [581, 418] width 879 height 138
type input "75%"
type input "383"
type input "75%"
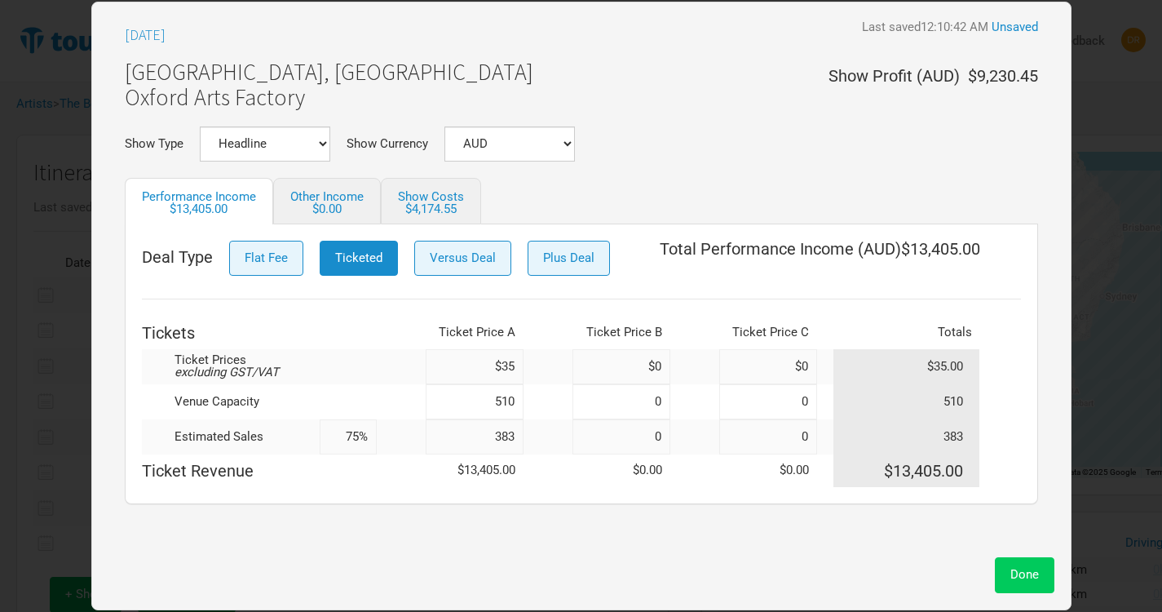
click at [1020, 575] on span "Done" at bounding box center [1024, 574] width 29 height 15
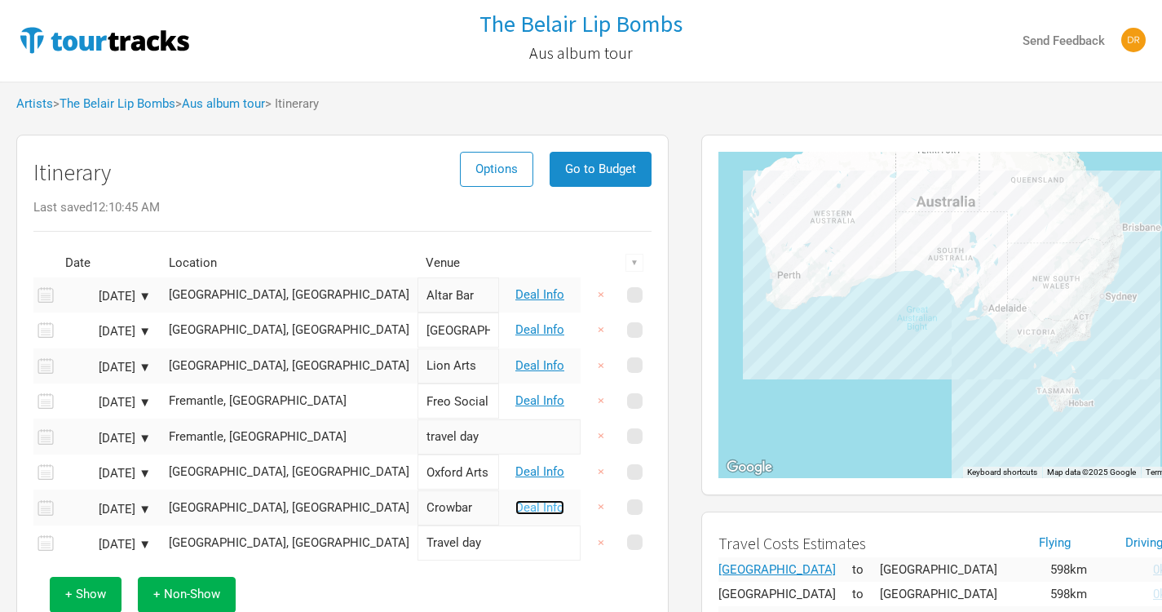
click at [554, 506] on link "Deal Info" at bounding box center [539, 507] width 49 height 15
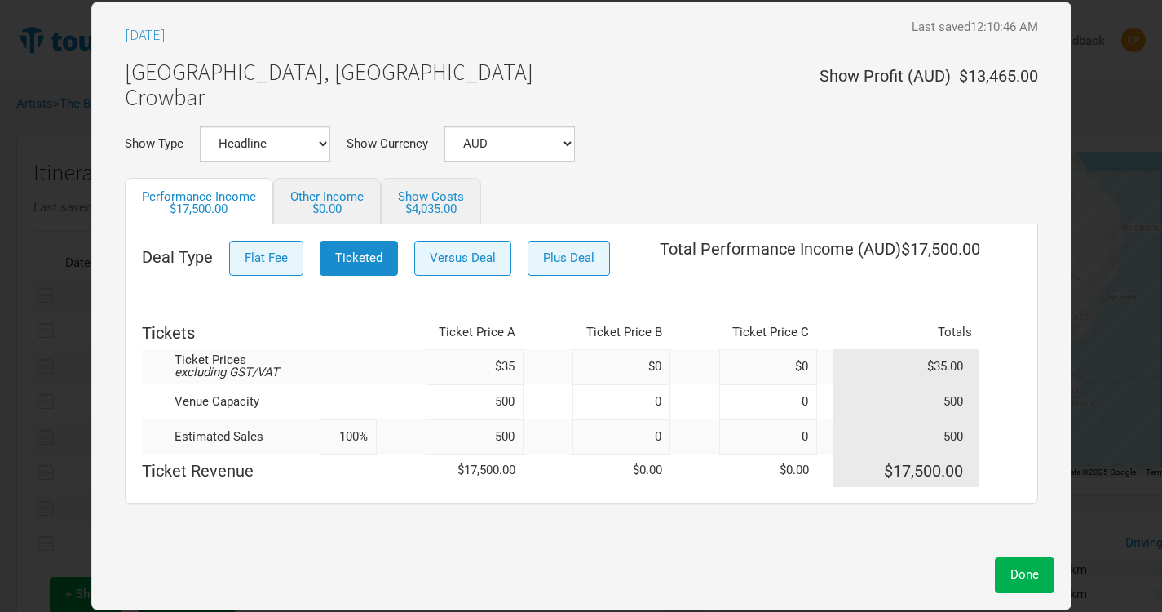
drag, startPoint x: 336, startPoint y: 433, endPoint x: 456, endPoint y: 462, distance: 123.2
click at [456, 462] on tbody "Ticket Prices excluding GST/VAT $35 $0 $0 $35.00 Venue Capacity 500 0 0 500 Est…" at bounding box center [581, 418] width 879 height 138
type input "75%"
type input "375"
type input "75%"
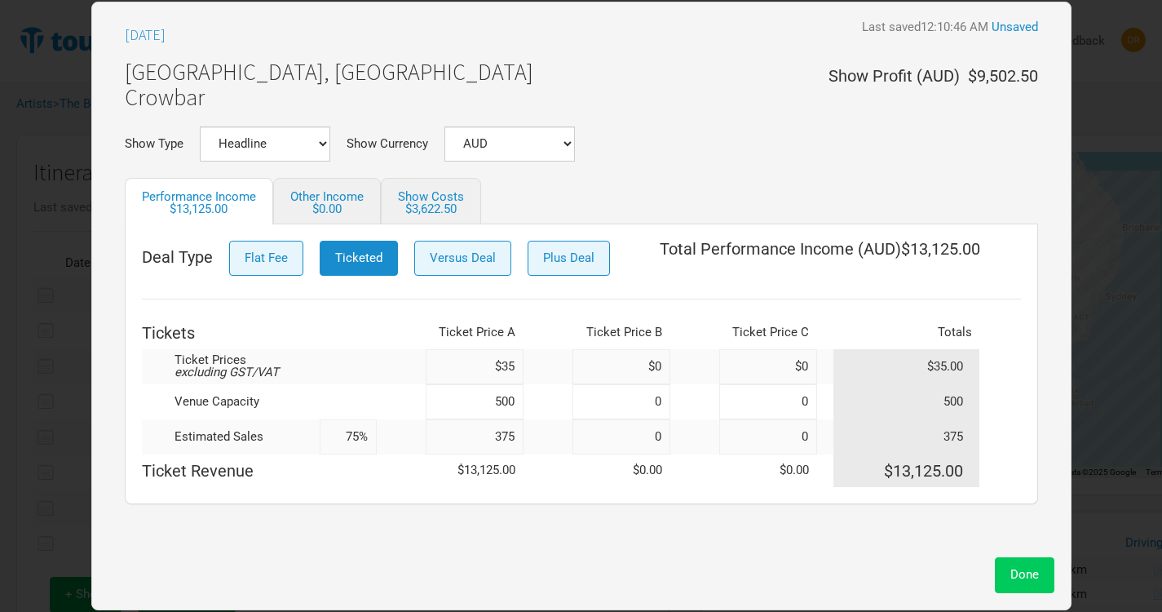
click at [1033, 573] on span "Done" at bounding box center [1024, 574] width 29 height 15
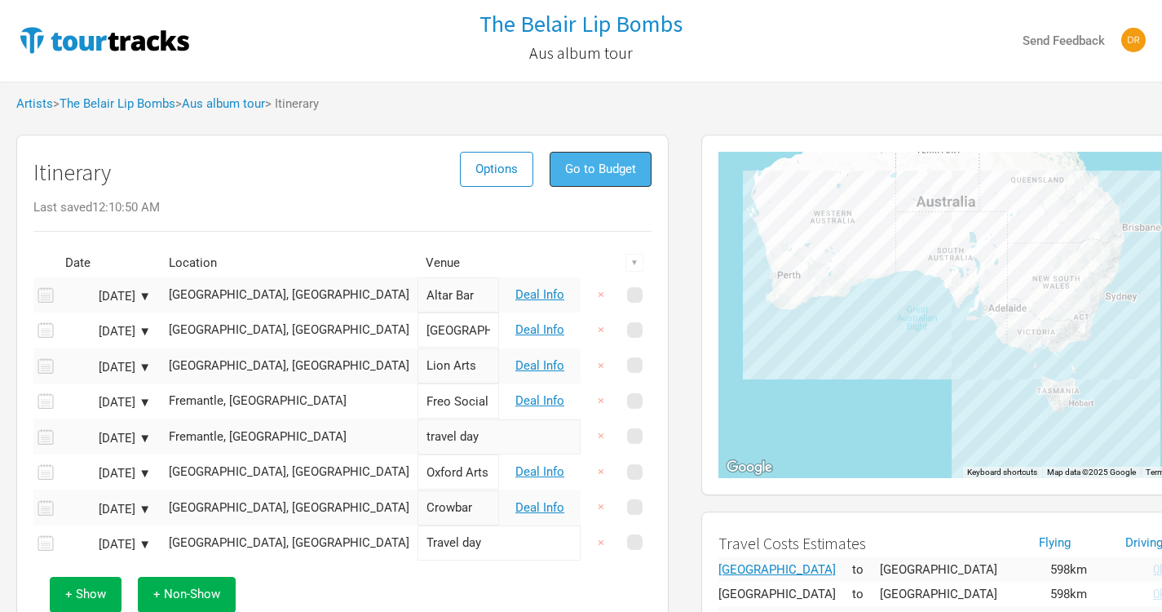
click at [621, 175] on span "Go to Budget" at bounding box center [600, 168] width 71 height 15
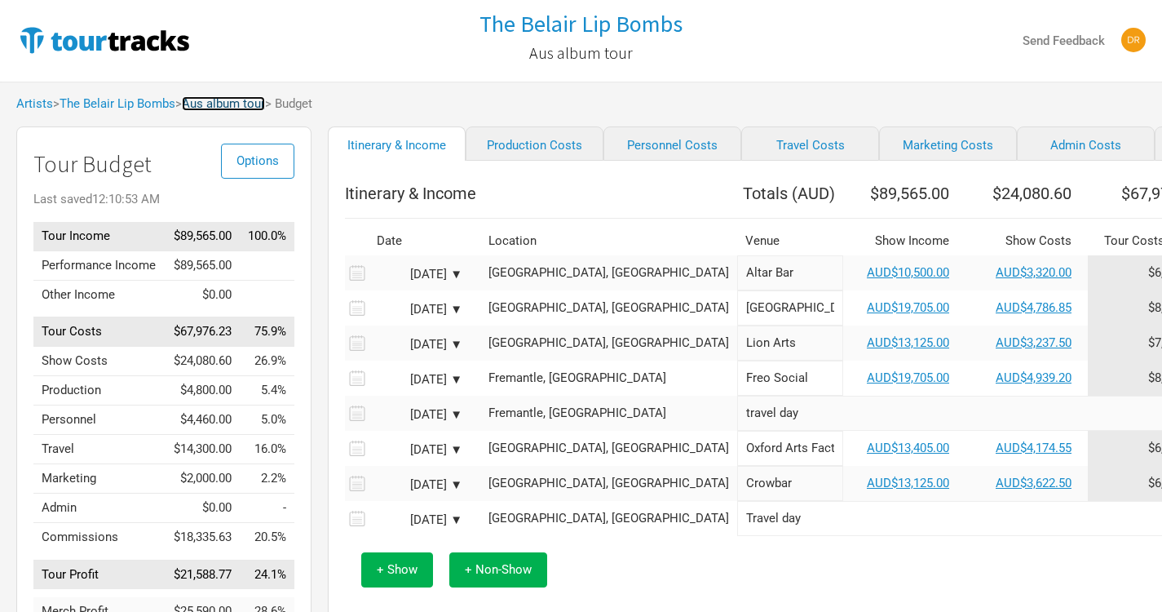
click at [249, 99] on link "Aus album tour" at bounding box center [223, 103] width 83 height 15
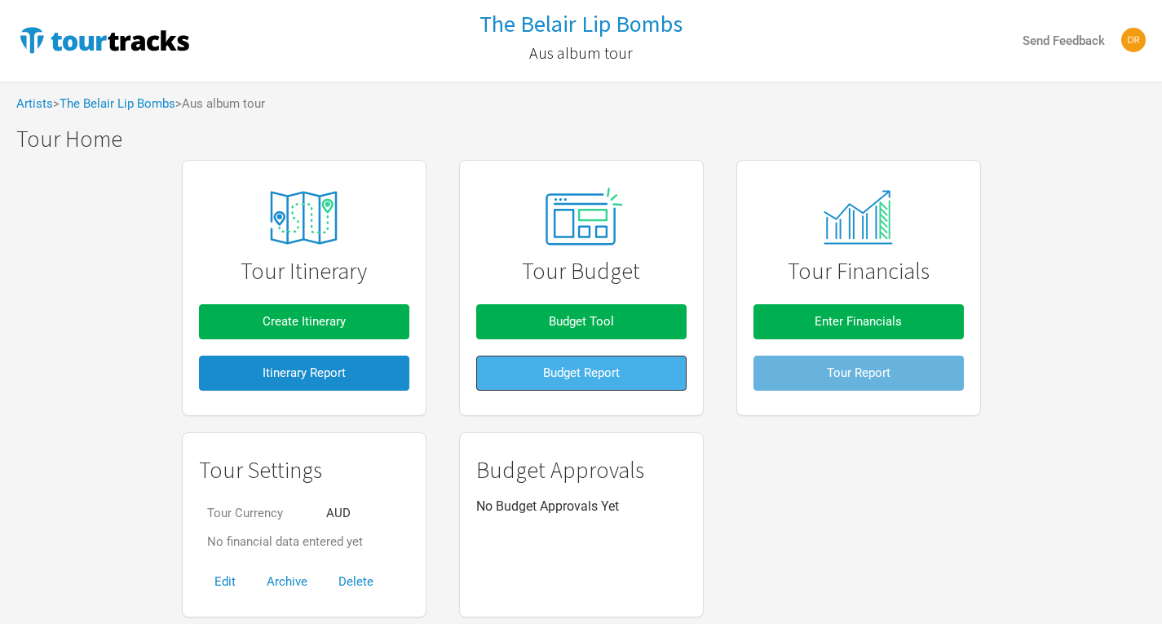
click at [581, 376] on span "Budget Report" at bounding box center [581, 372] width 77 height 15
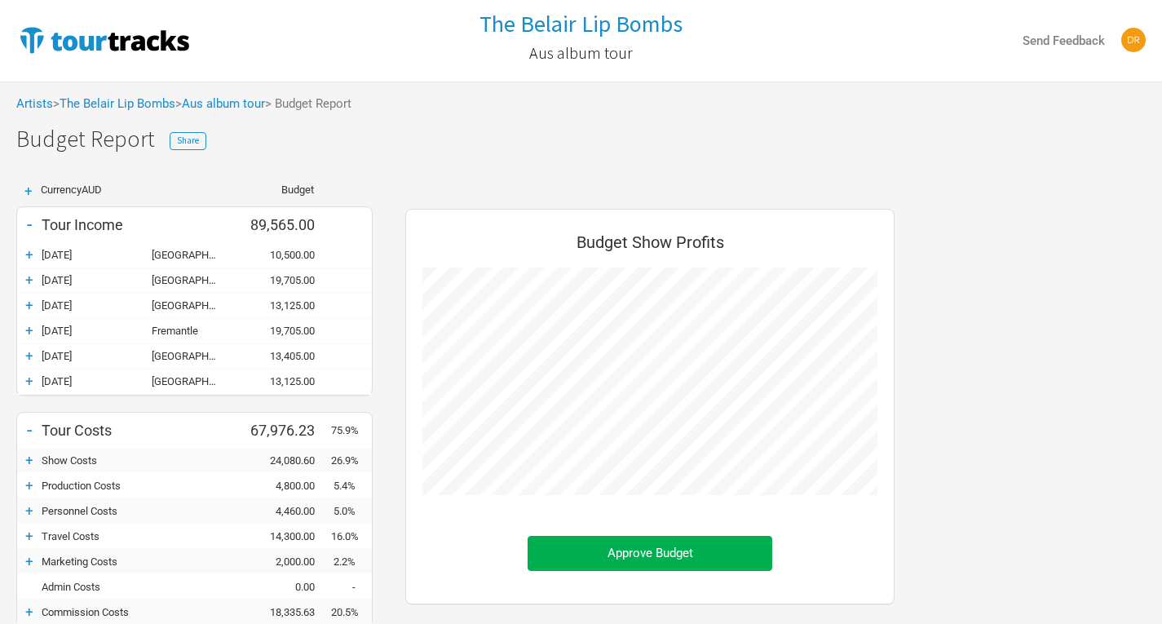
scroll to position [603, 522]
click at [24, 462] on div "+" at bounding box center [29, 460] width 24 height 16
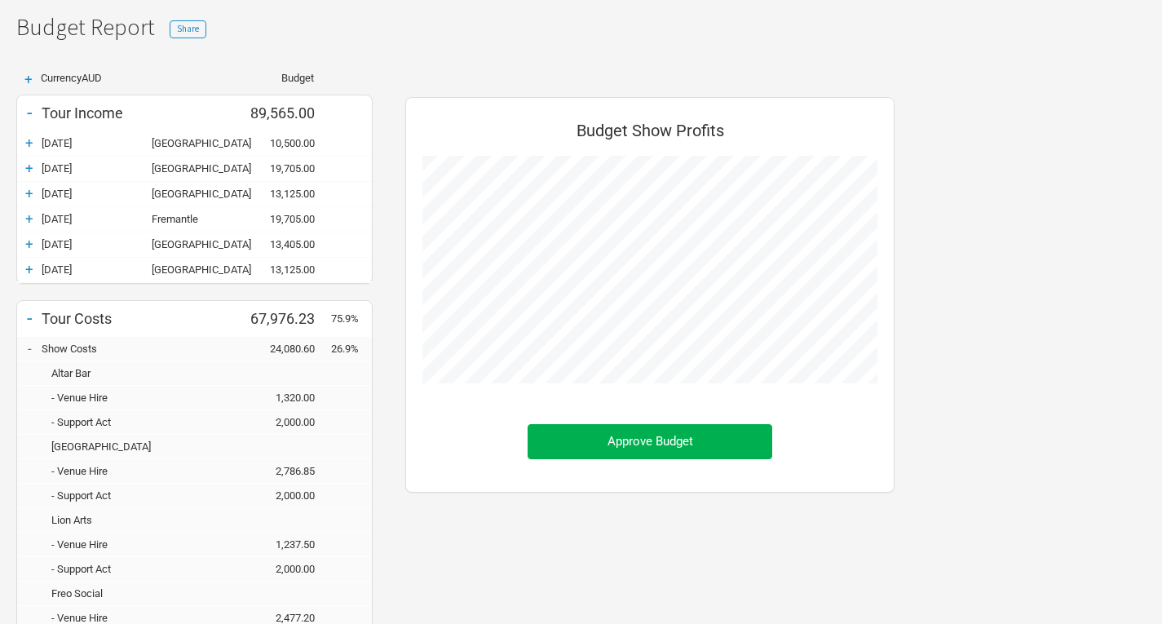
scroll to position [108, 0]
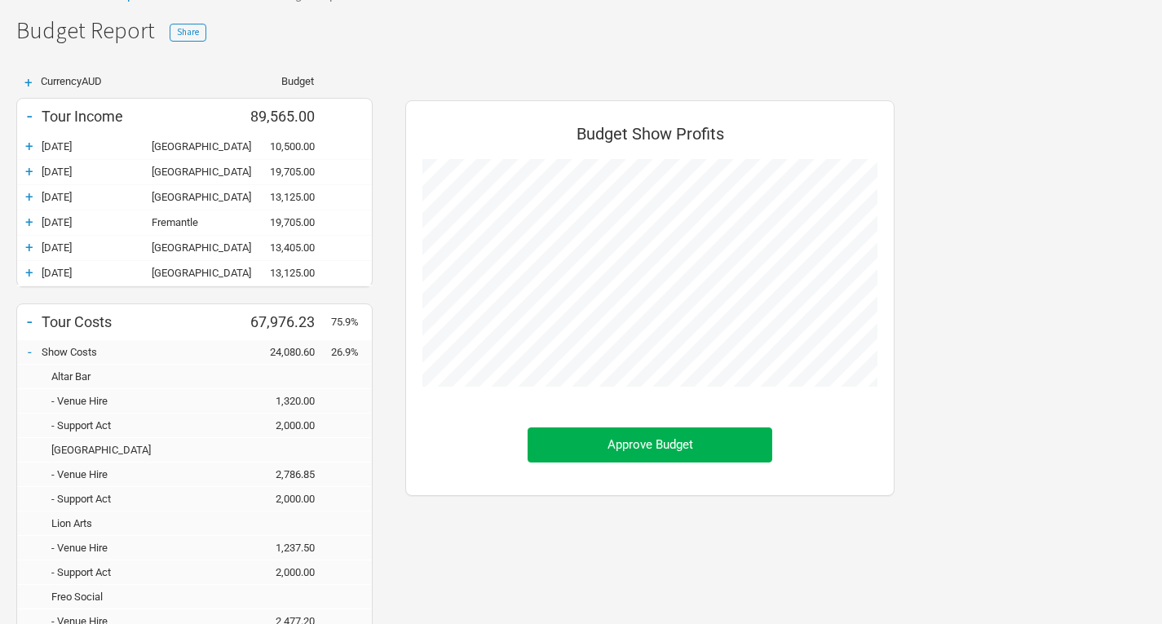
click at [36, 148] on div "+" at bounding box center [29, 146] width 24 height 16
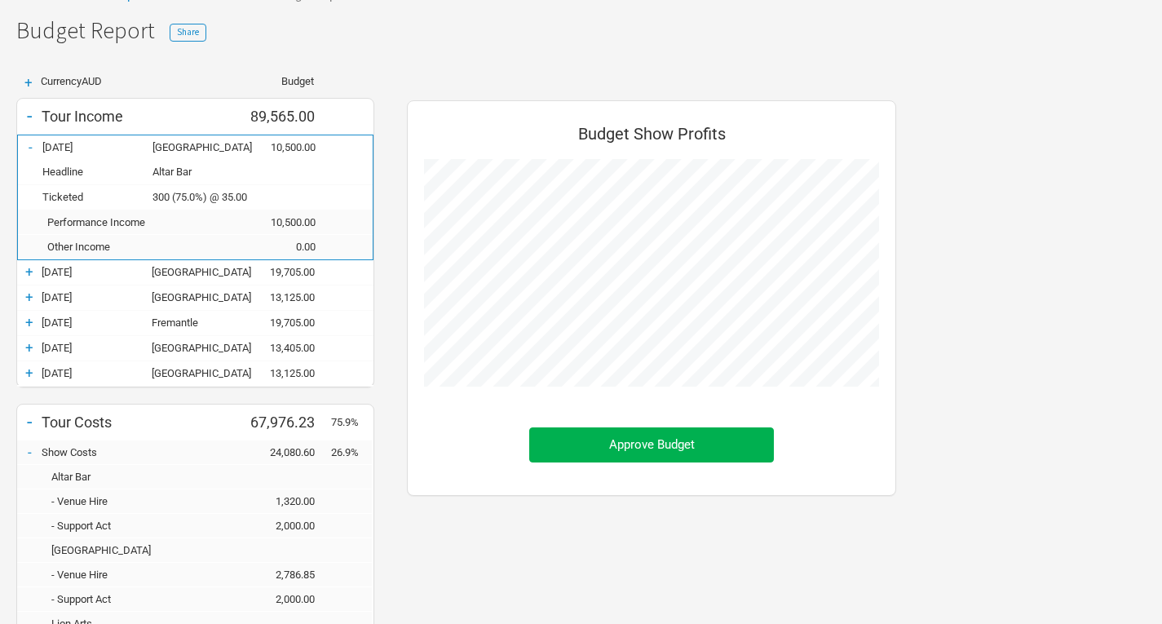
scroll to position [1217, 522]
click at [26, 269] on div "+" at bounding box center [29, 271] width 24 height 16
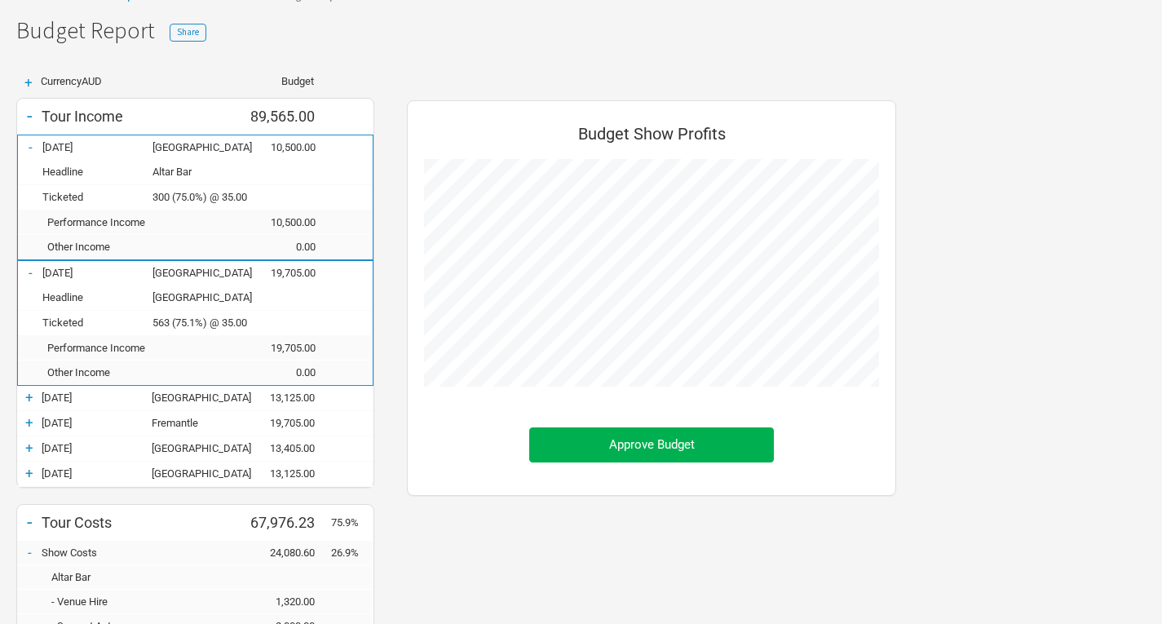
click at [27, 398] on div "+" at bounding box center [29, 397] width 24 height 16
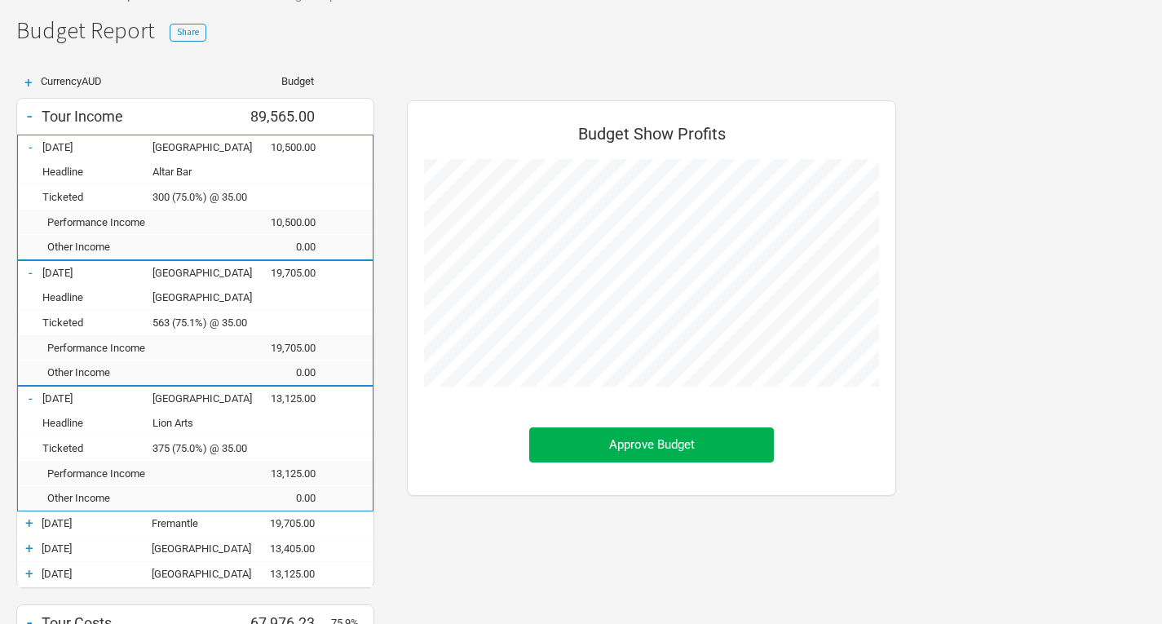
click at [27, 525] on div "+" at bounding box center [29, 523] width 24 height 16
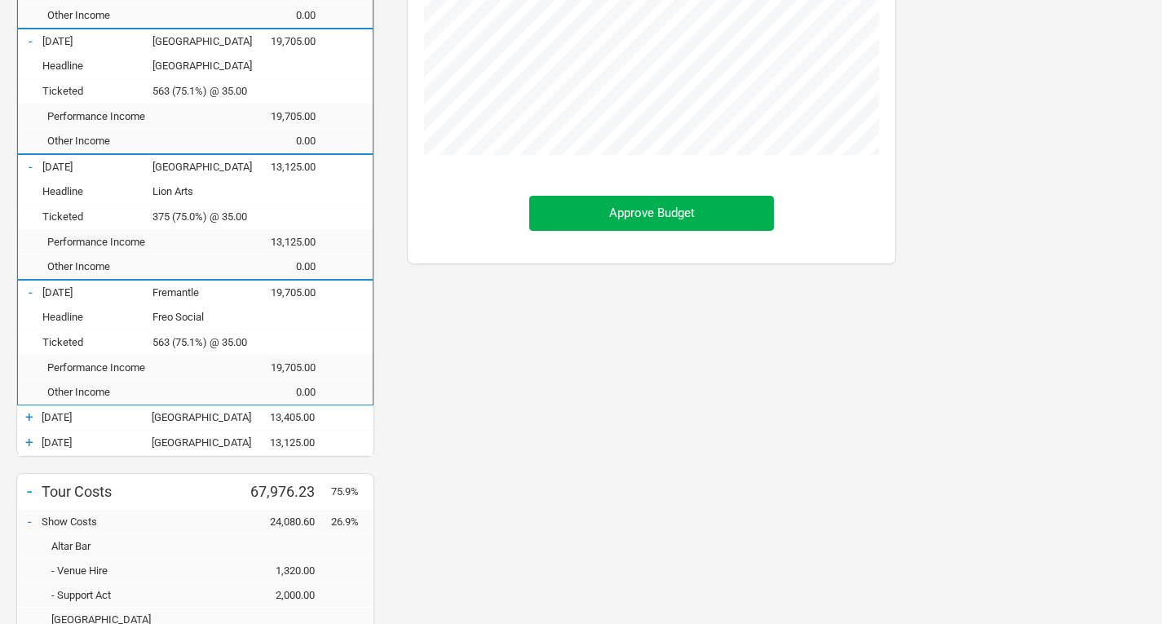
scroll to position [341, 0]
click at [27, 418] on div "+" at bounding box center [29, 416] width 24 height 16
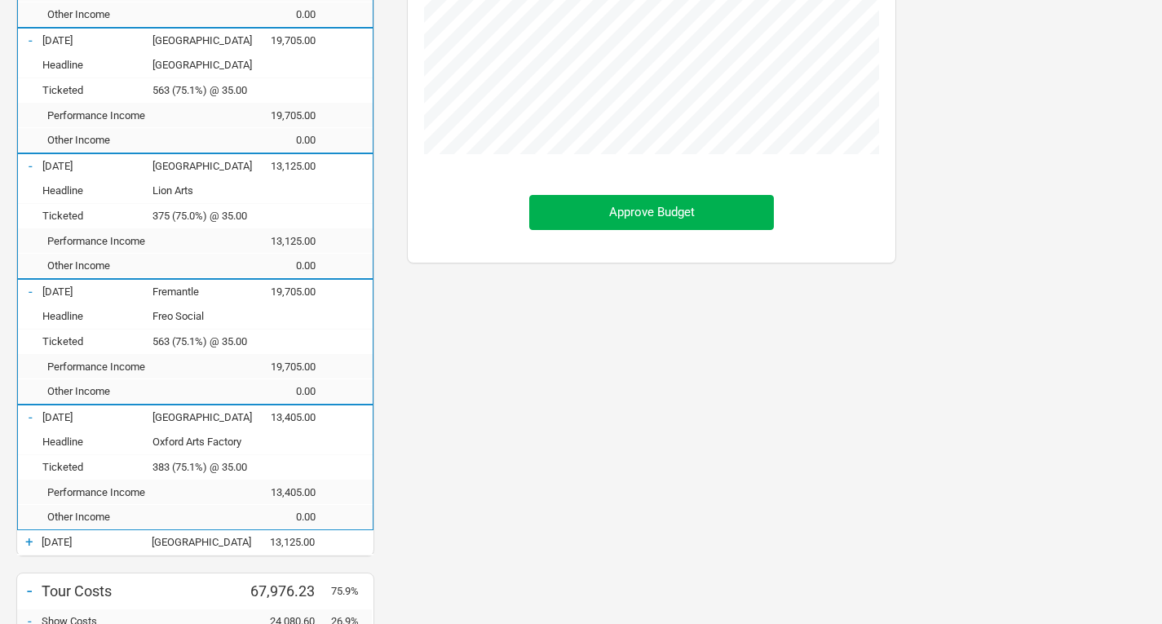
click at [26, 545] on div "+" at bounding box center [29, 541] width 24 height 16
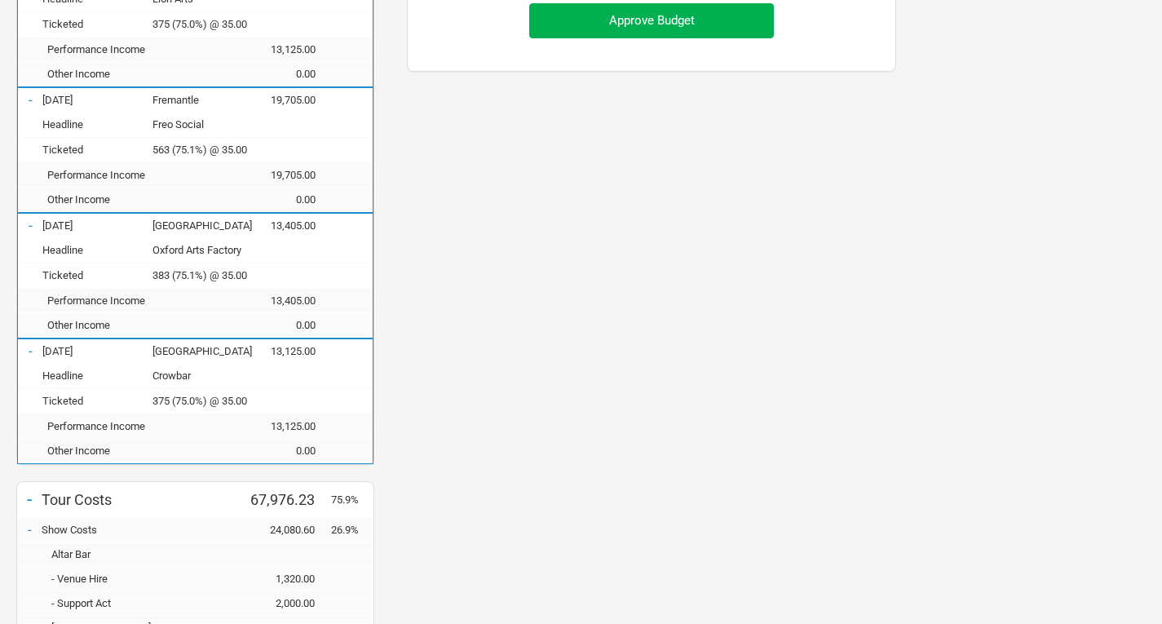
scroll to position [533, 0]
click at [27, 353] on div "-" at bounding box center [30, 350] width 24 height 16
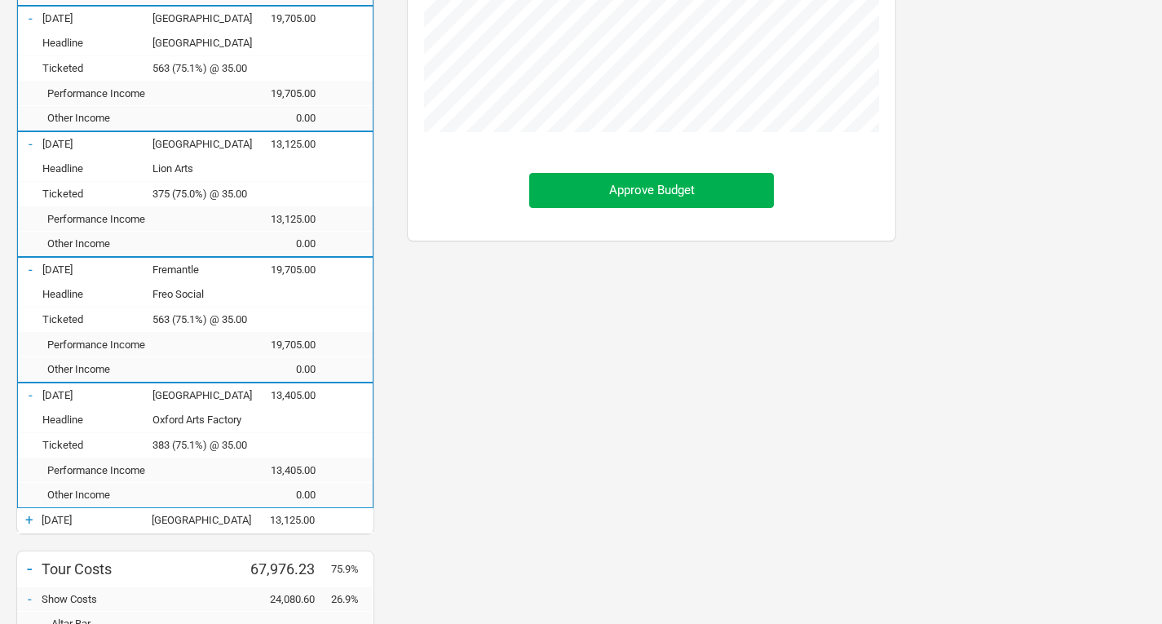
scroll to position [365, 0]
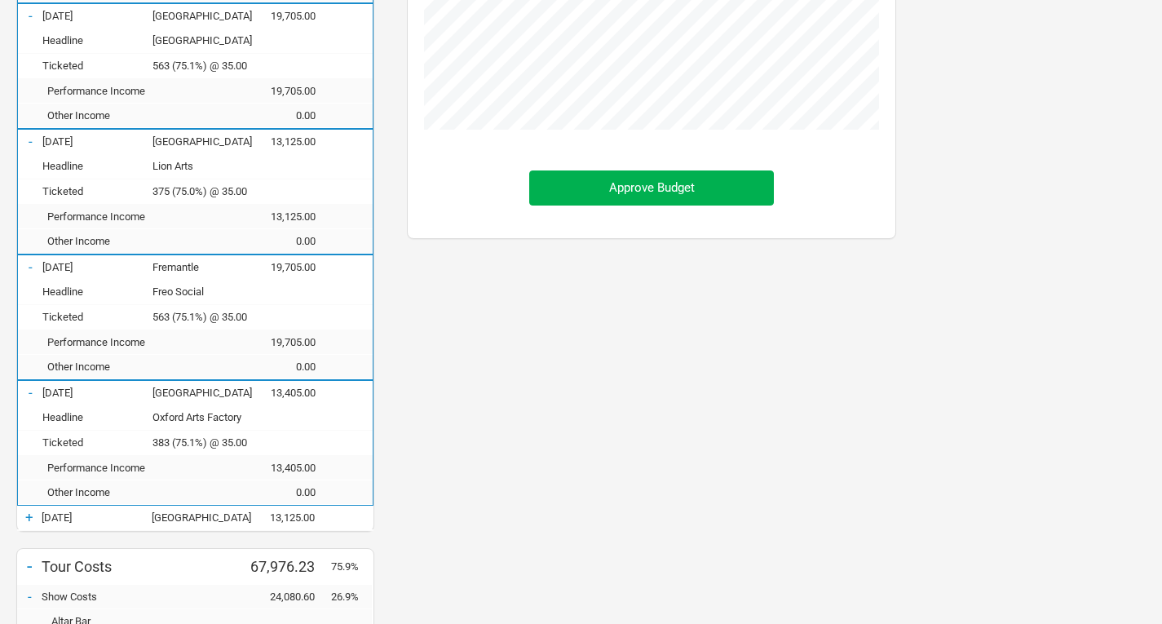
click at [26, 390] on div "-" at bounding box center [30, 392] width 24 height 16
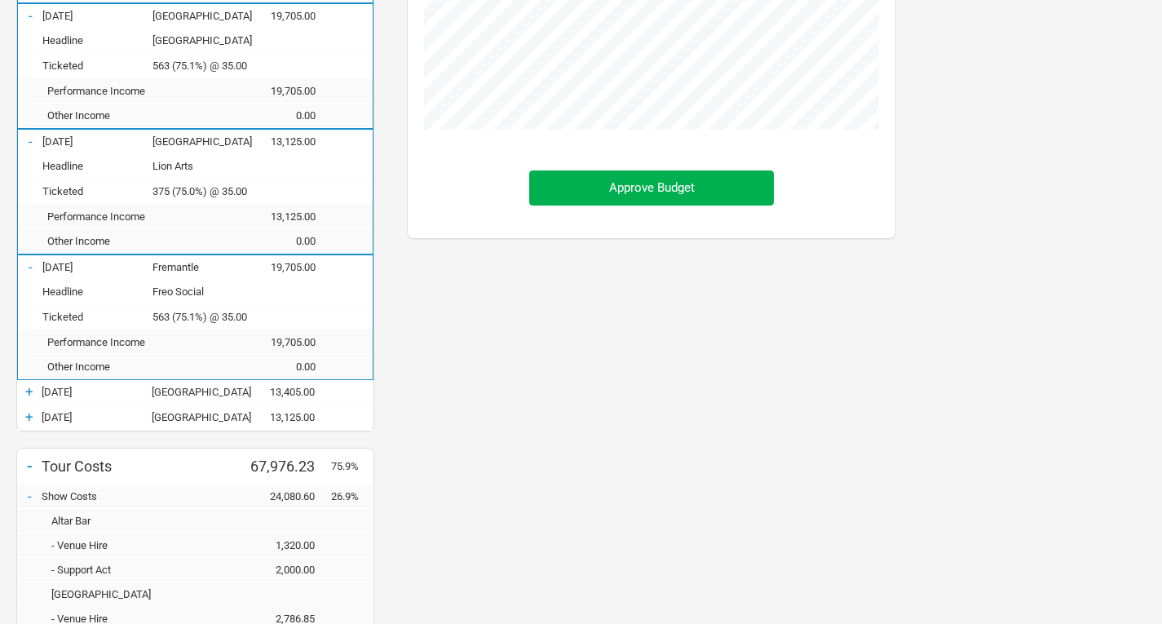
scroll to position [813926, 814922]
click at [26, 267] on div "-" at bounding box center [30, 266] width 24 height 16
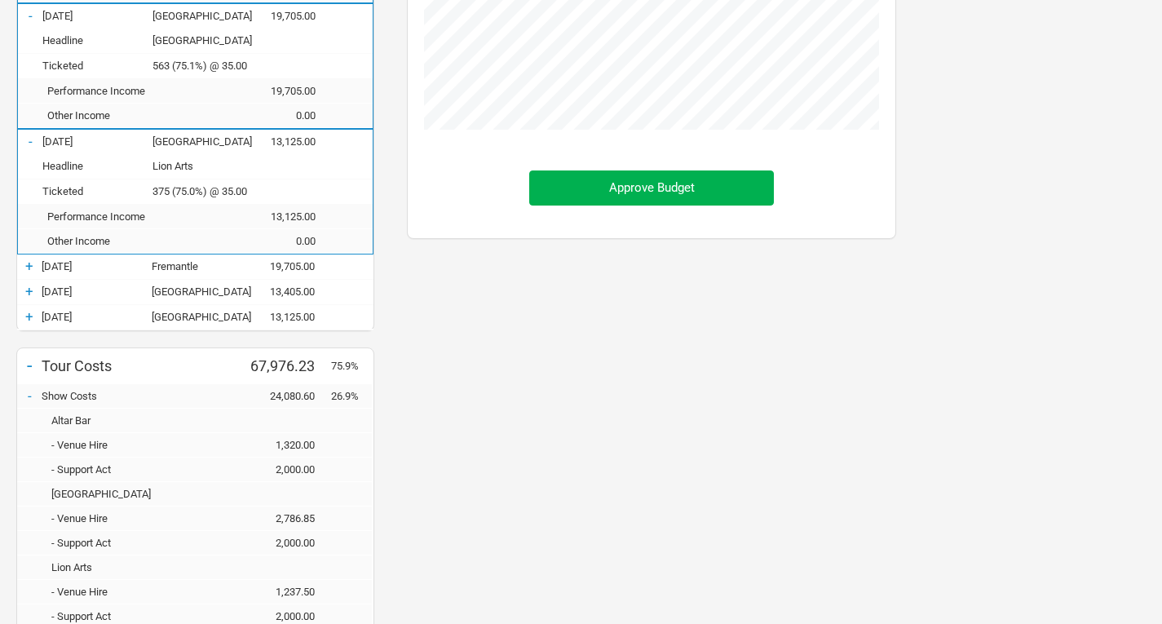
click at [29, 132] on div "- [DATE] [GEOGRAPHIC_DATA] 13,125.00" at bounding box center [195, 142] width 355 height 24
click at [29, 144] on div "-" at bounding box center [30, 141] width 24 height 16
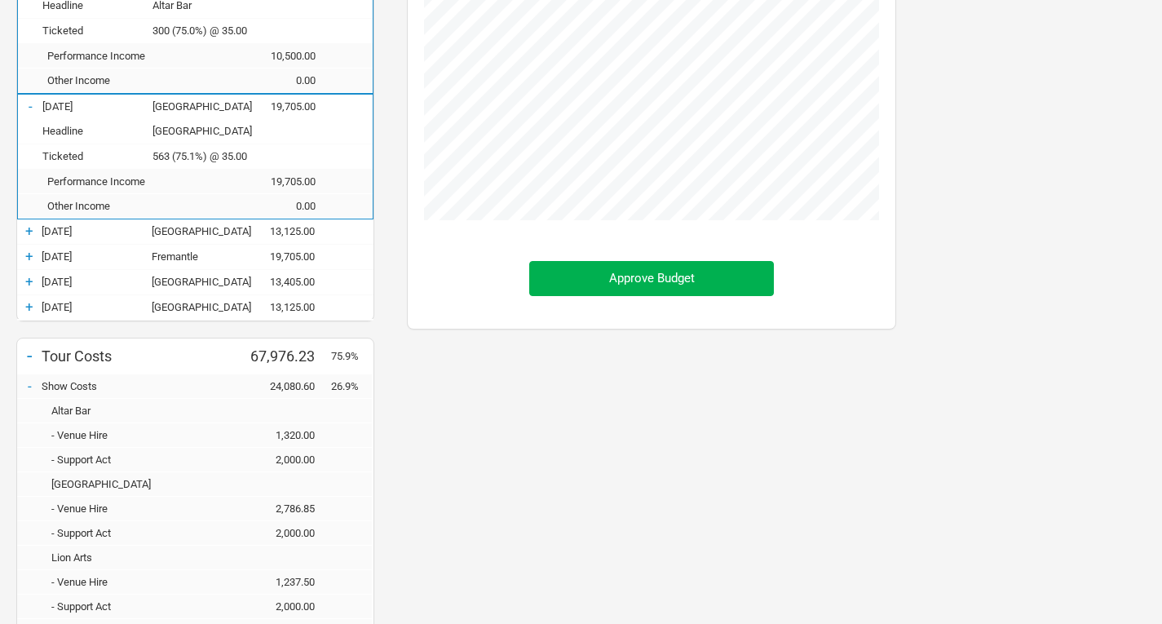
scroll to position [279, 0]
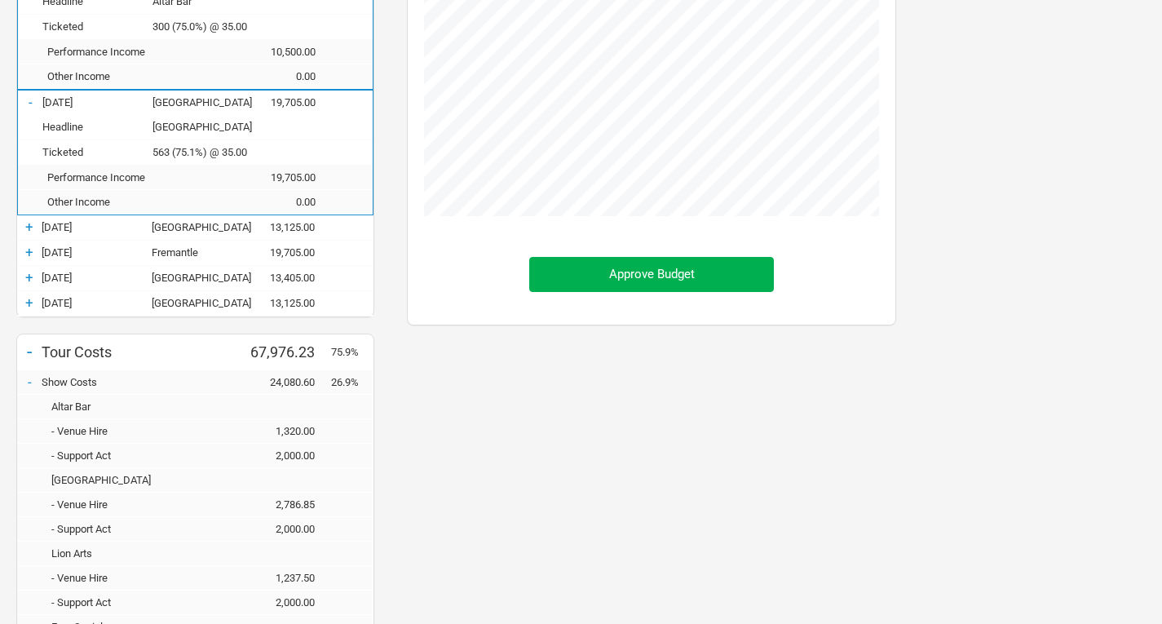
click at [33, 95] on div "-" at bounding box center [30, 102] width 24 height 16
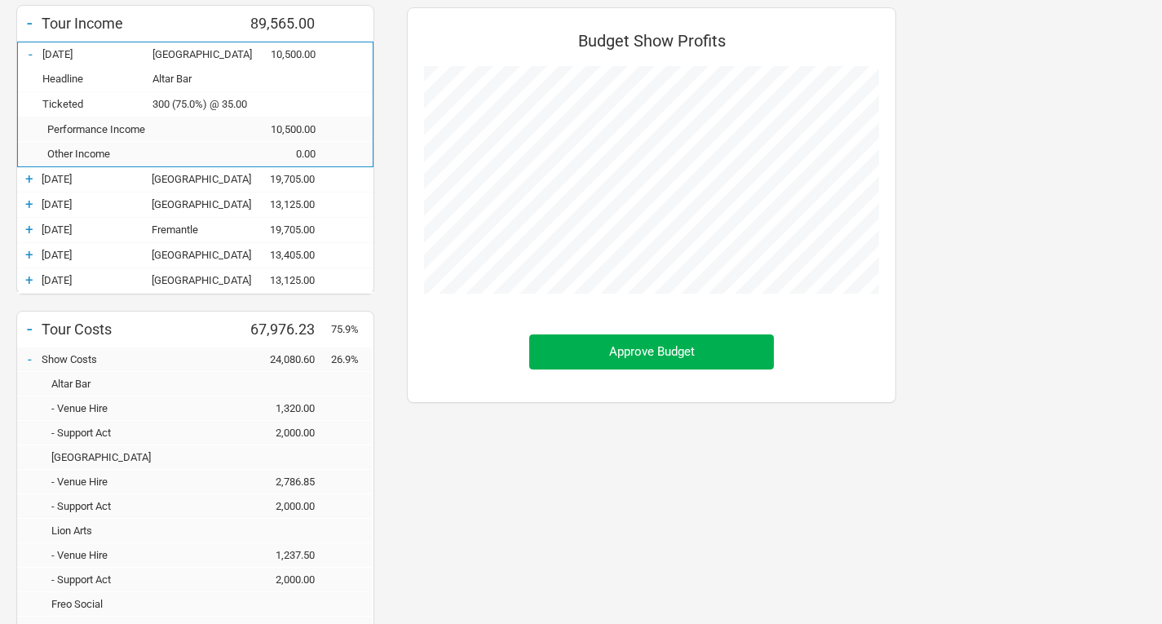
scroll to position [197, 0]
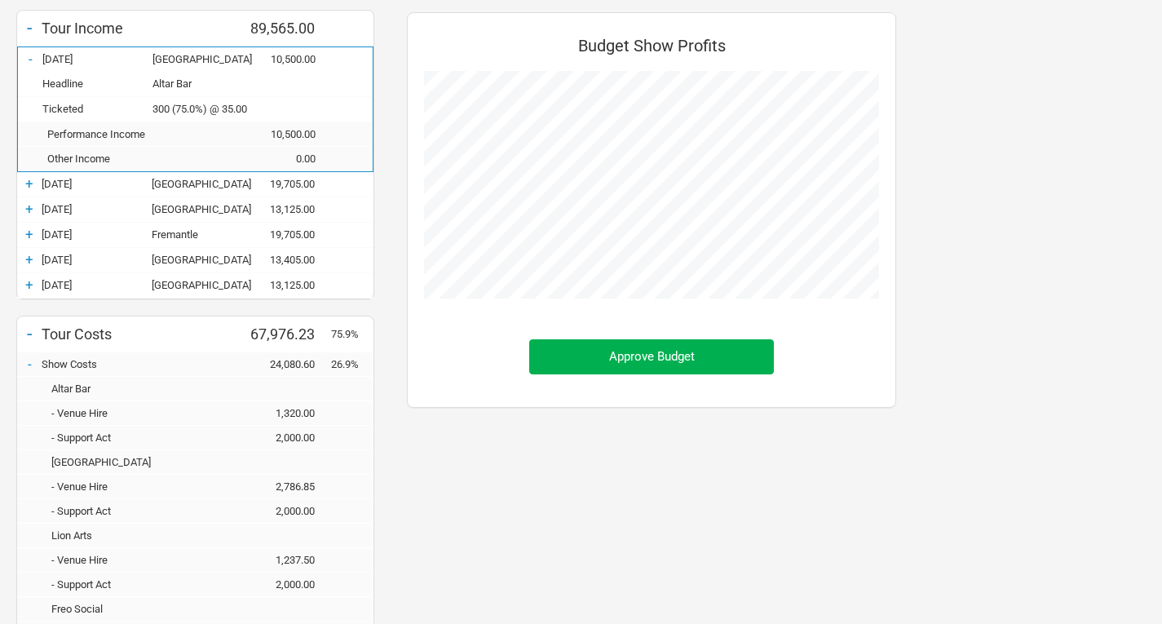
click at [32, 55] on div "-" at bounding box center [30, 59] width 24 height 16
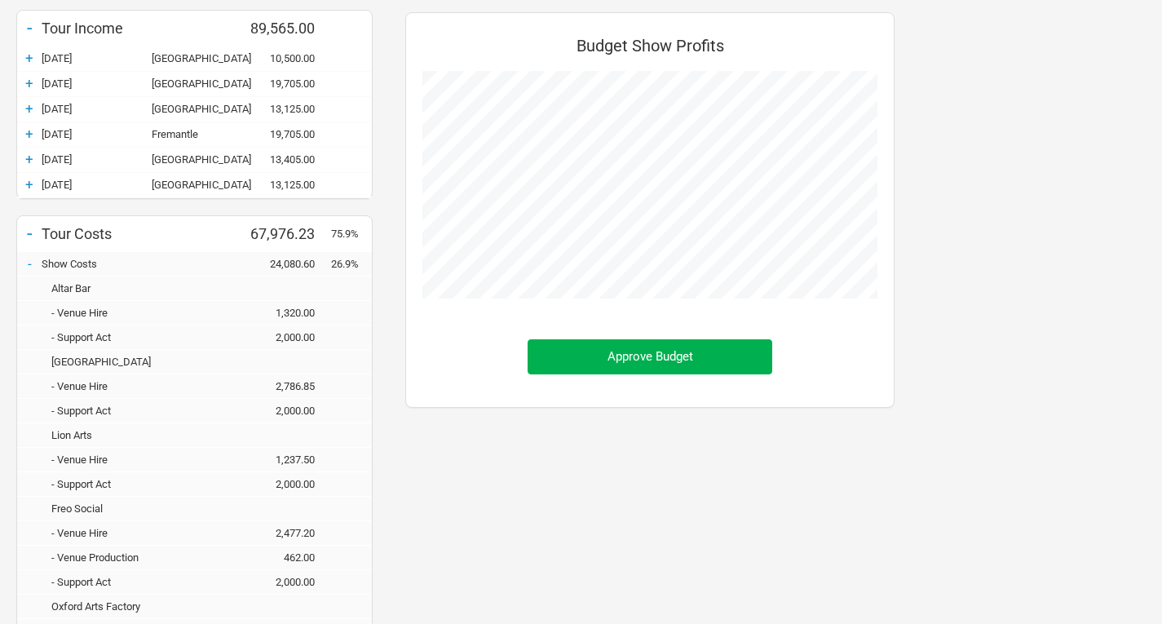
click at [26, 58] on div "+" at bounding box center [29, 58] width 24 height 16
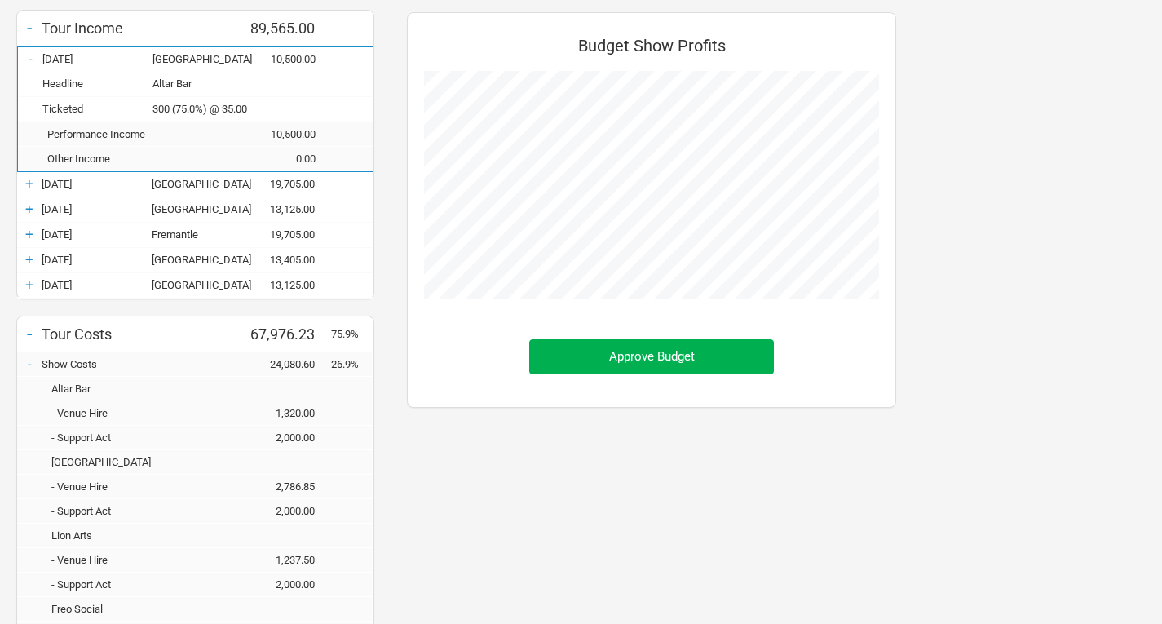
click at [30, 183] on div "+" at bounding box center [29, 183] width 24 height 16
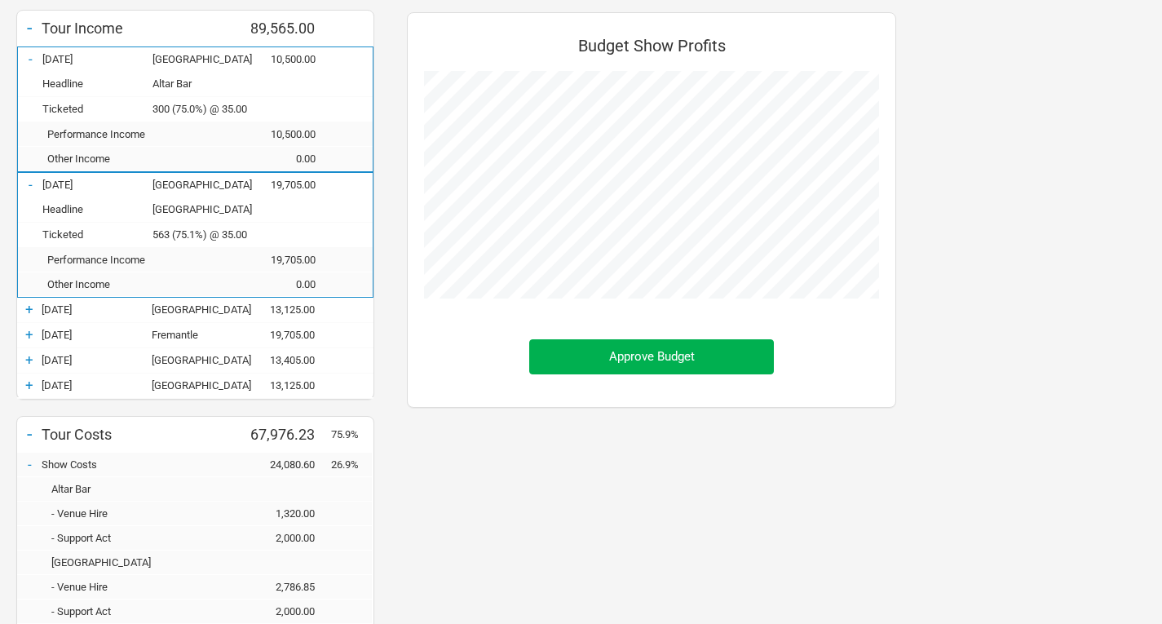
click at [29, 309] on div "+" at bounding box center [29, 309] width 24 height 16
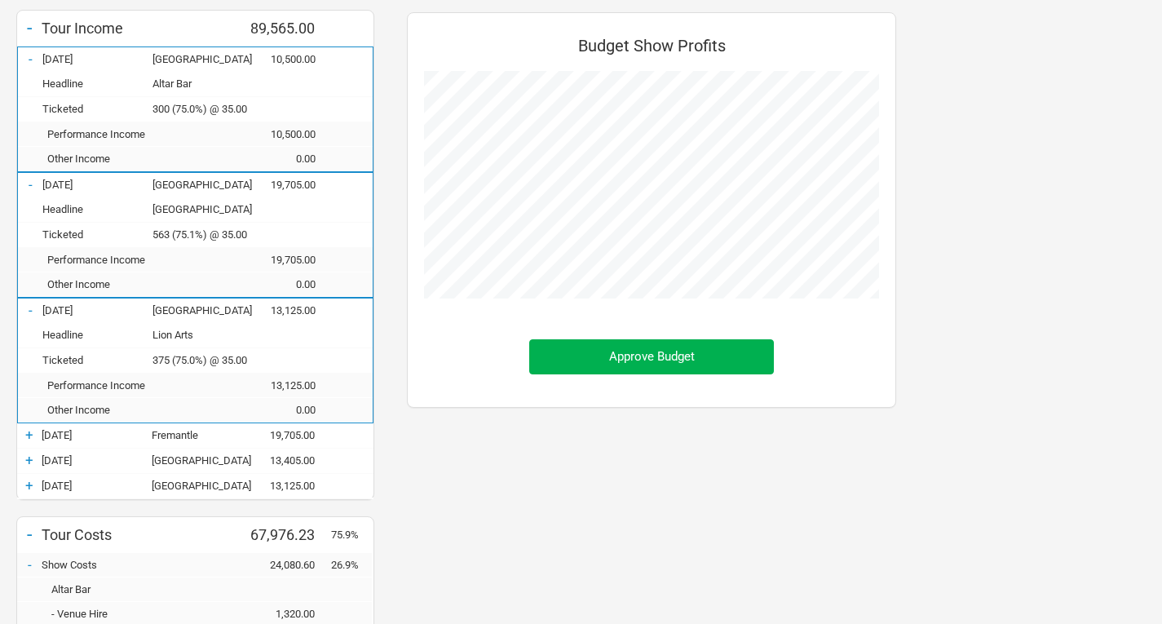
click at [28, 432] on div "+" at bounding box center [29, 434] width 24 height 16
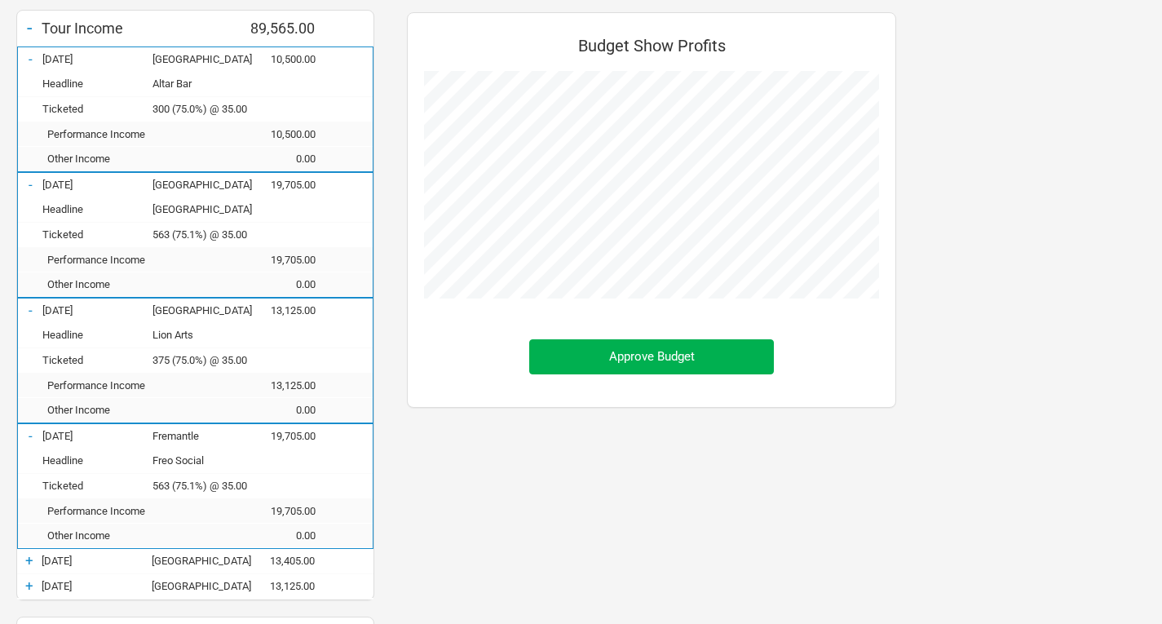
click at [25, 563] on div "+" at bounding box center [29, 560] width 24 height 16
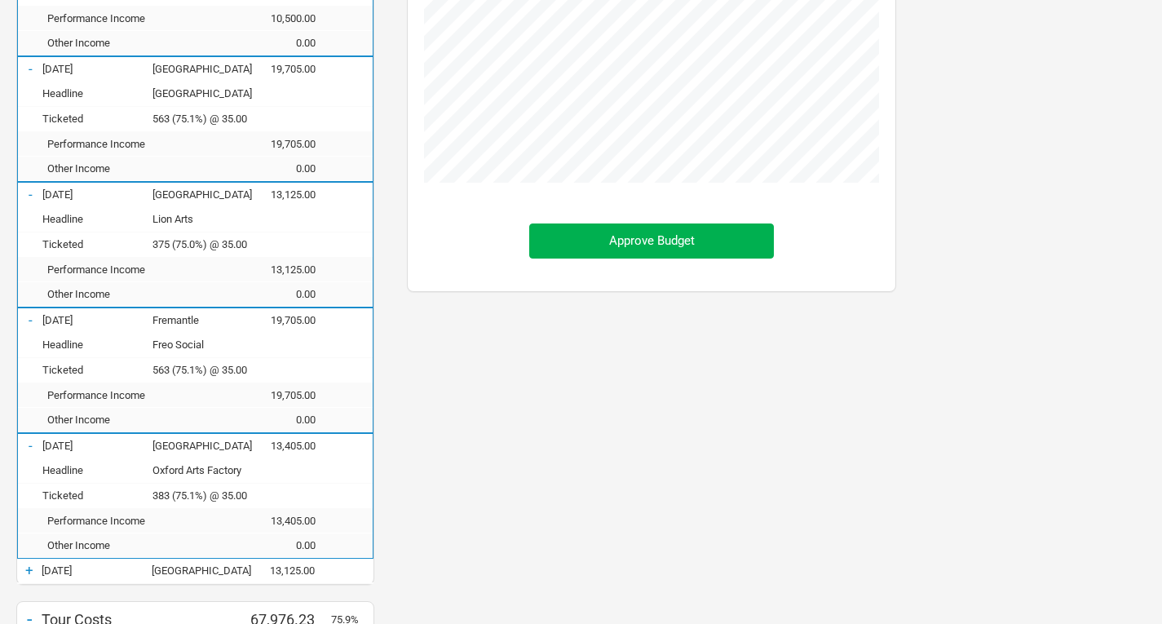
click at [28, 568] on div "+" at bounding box center [29, 570] width 24 height 16
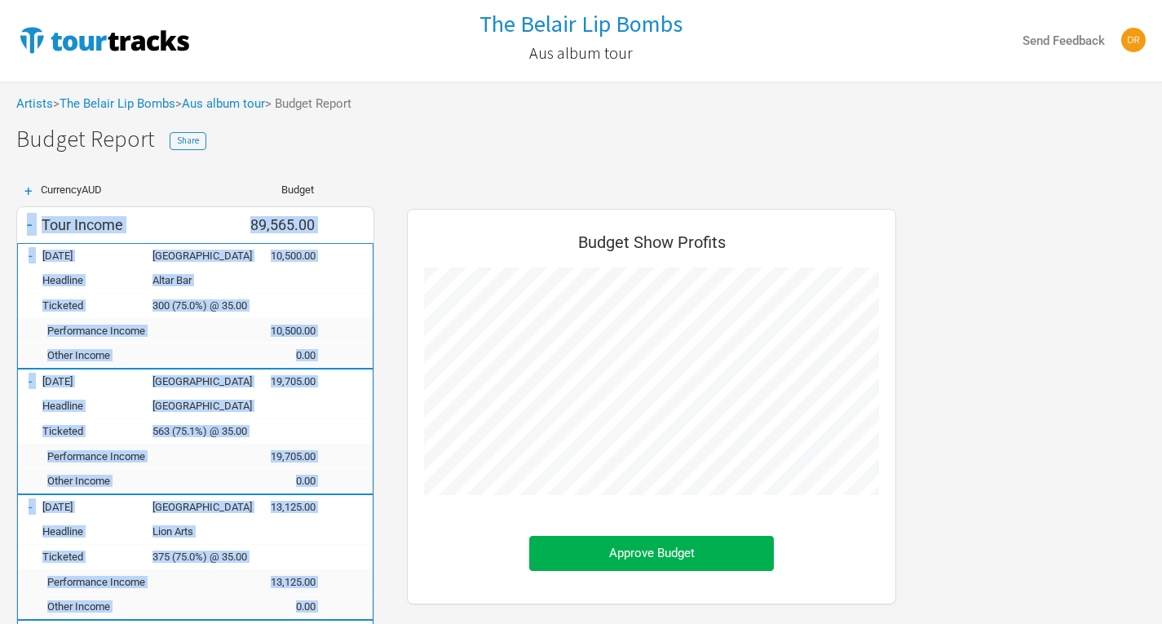
drag, startPoint x: 384, startPoint y: 448, endPoint x: 19, endPoint y: 220, distance: 430.4
copy div "- Tour Income 89,565.00 - [DATE] [GEOGRAPHIC_DATA] 10,500.00 Headline Altar Bar…"
click at [365, 214] on div "- Tour Income 89,565.00" at bounding box center [195, 225] width 356 height 24
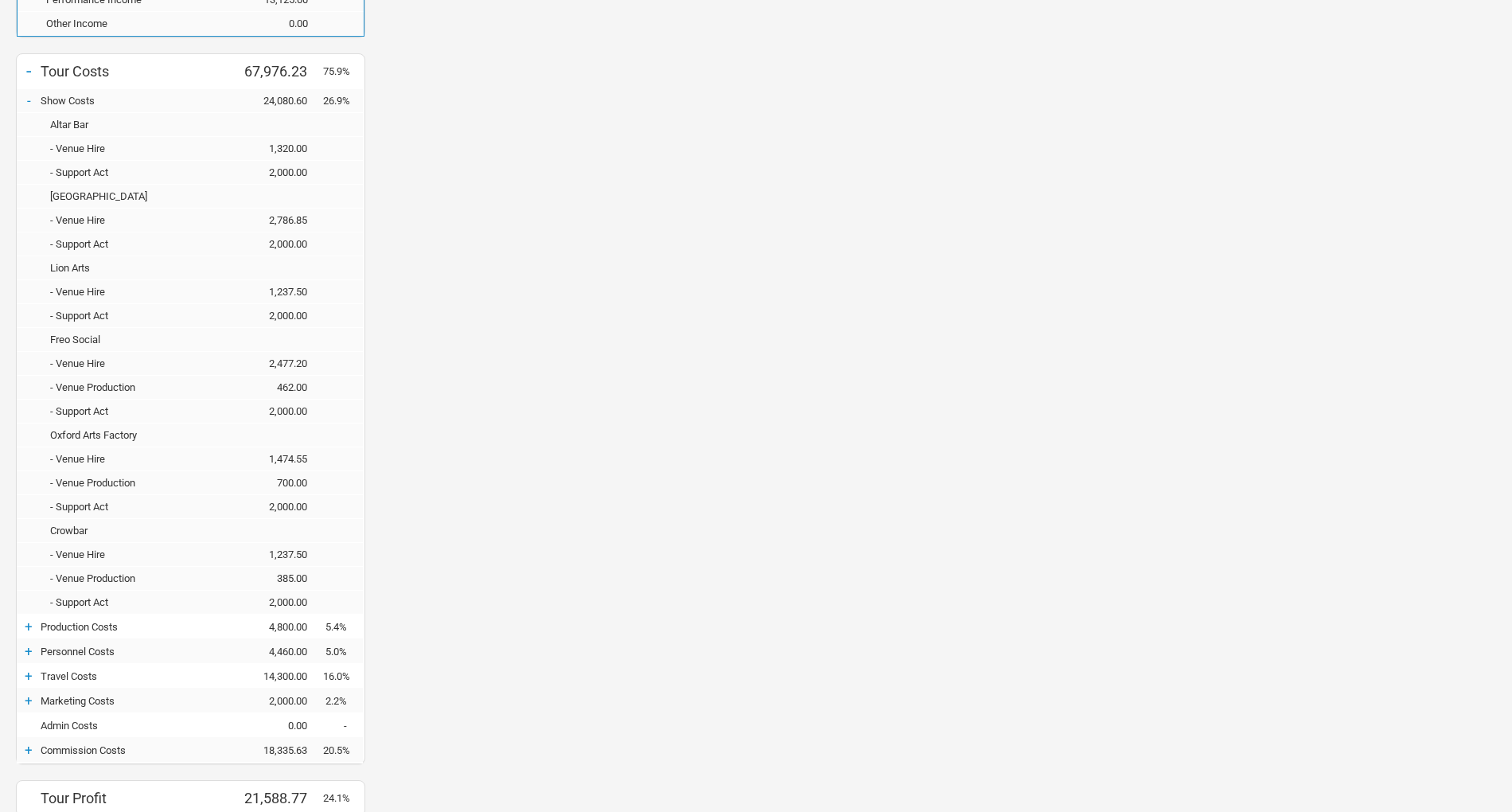
scroll to position [937, 0]
